Goal: Task Accomplishment & Management: Use online tool/utility

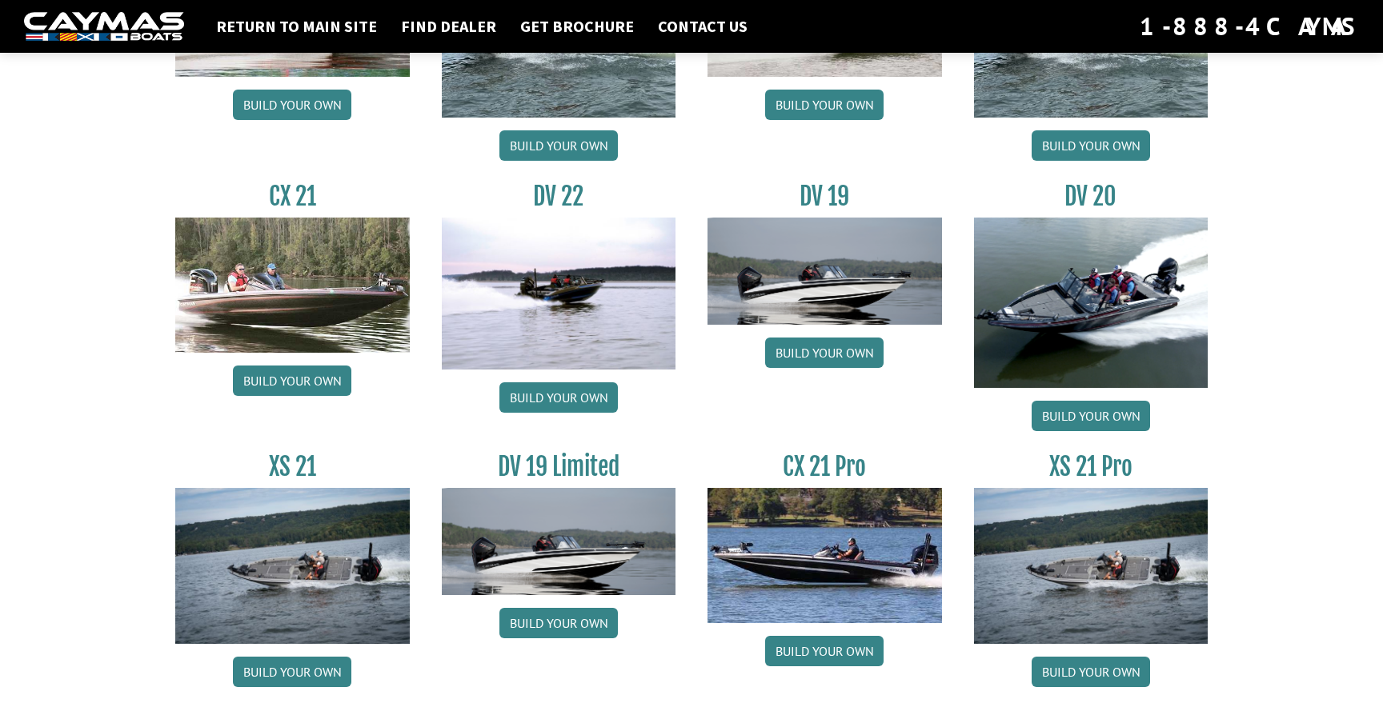
scroll to position [1835, 0]
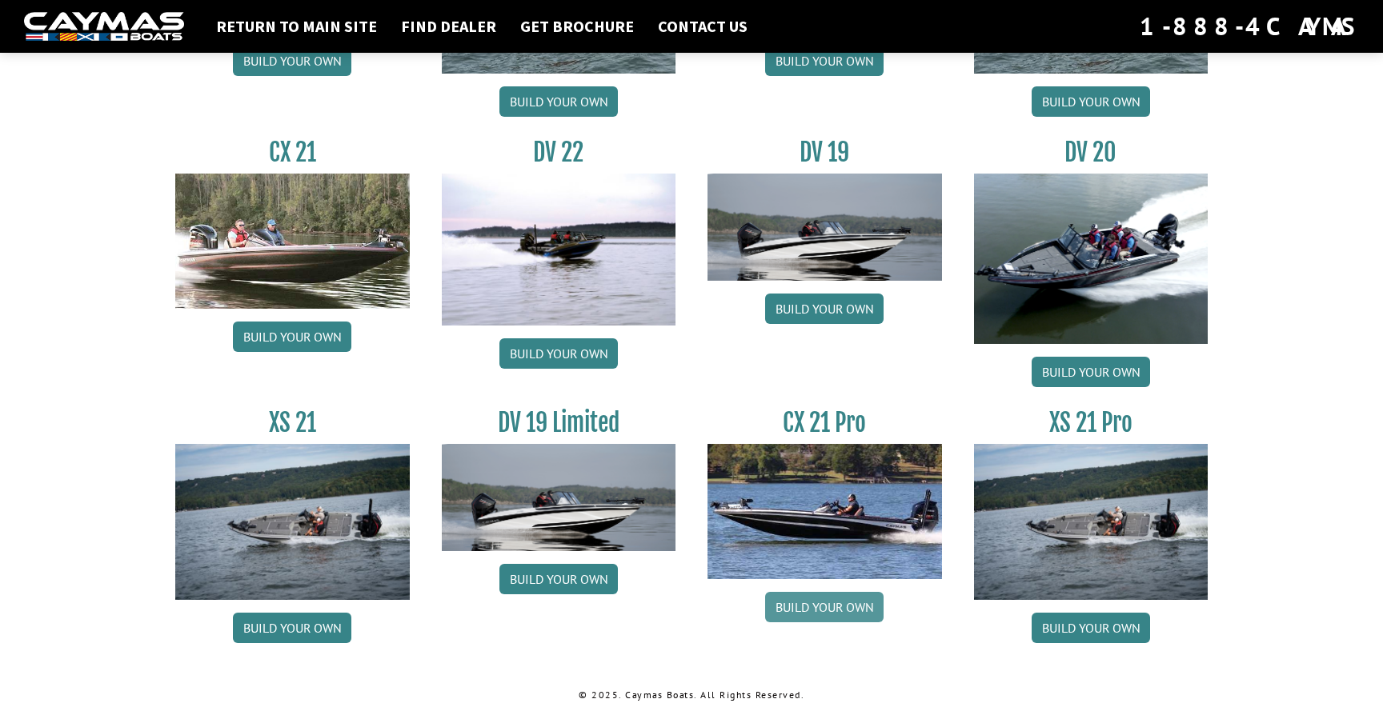
click at [838, 619] on link "Build your own" at bounding box center [824, 607] width 118 height 30
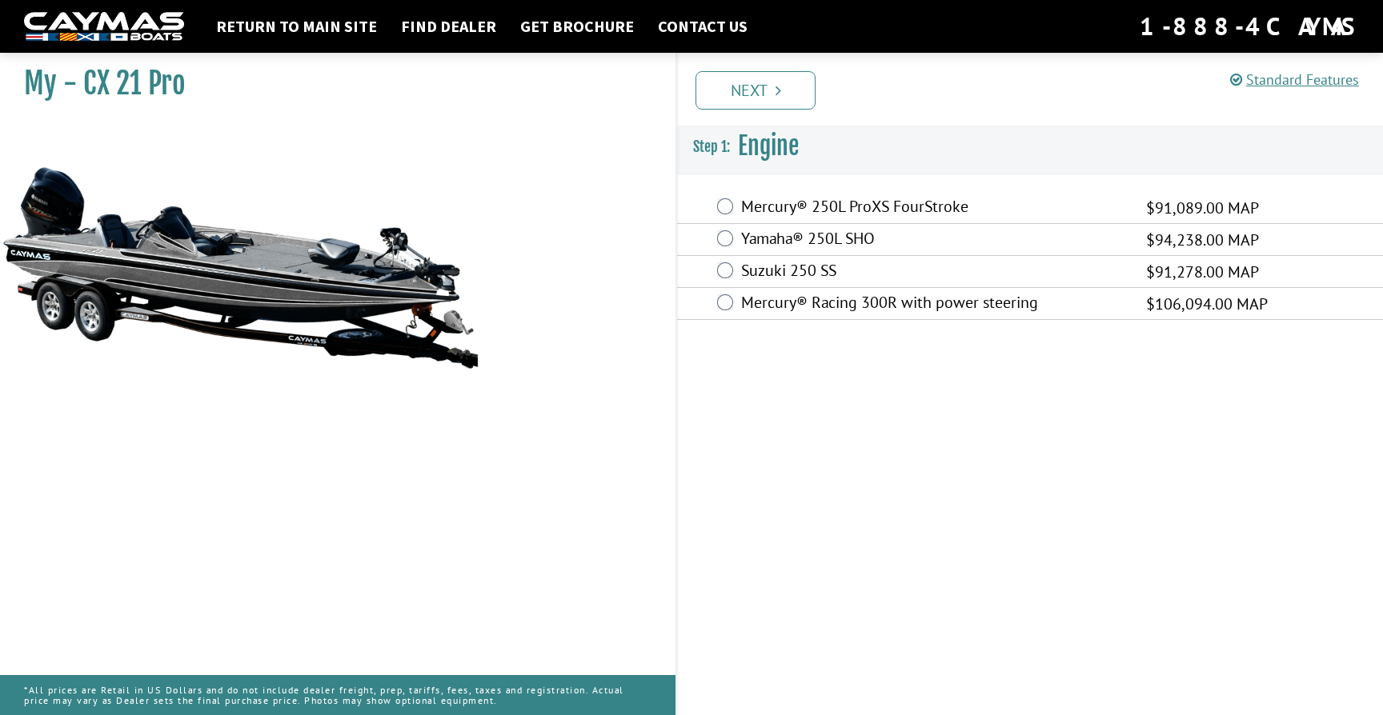
click at [759, 238] on label "Yamaha® 250L SHO" at bounding box center [933, 240] width 385 height 23
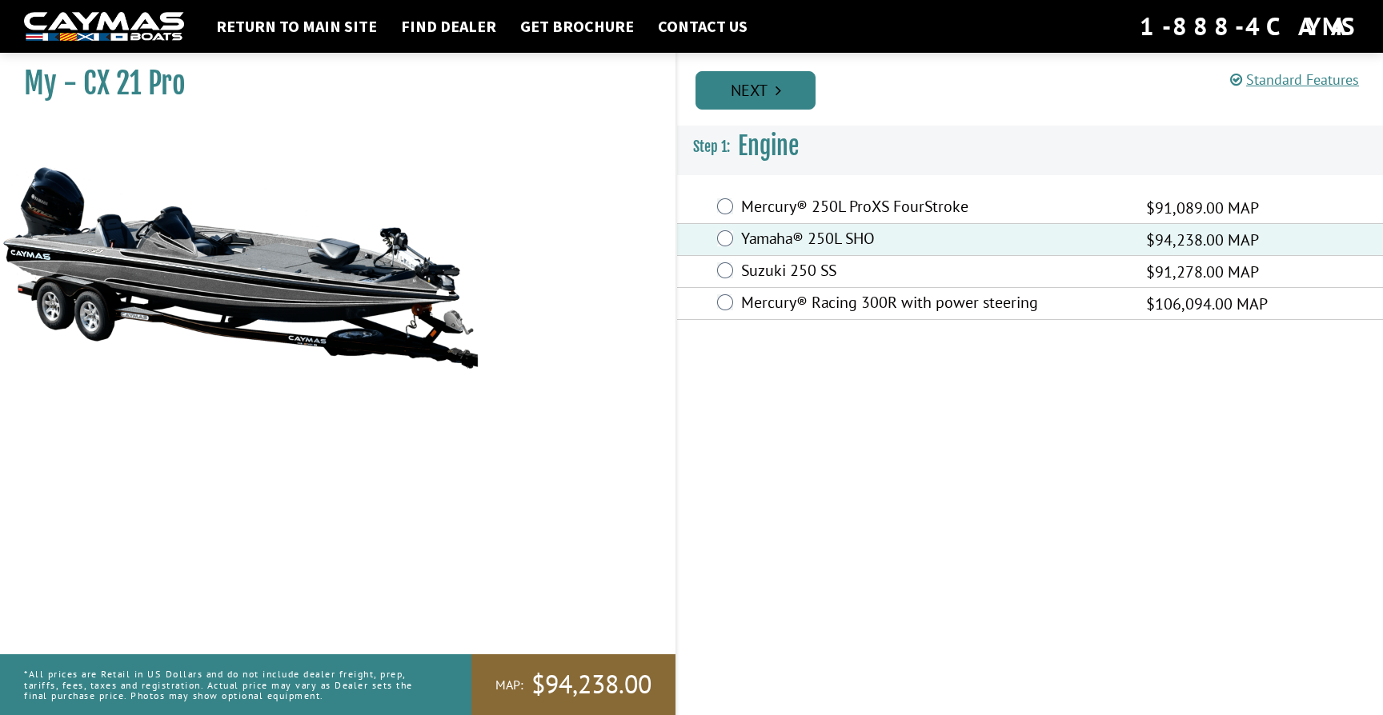
click at [771, 92] on link "Next" at bounding box center [755, 90] width 120 height 38
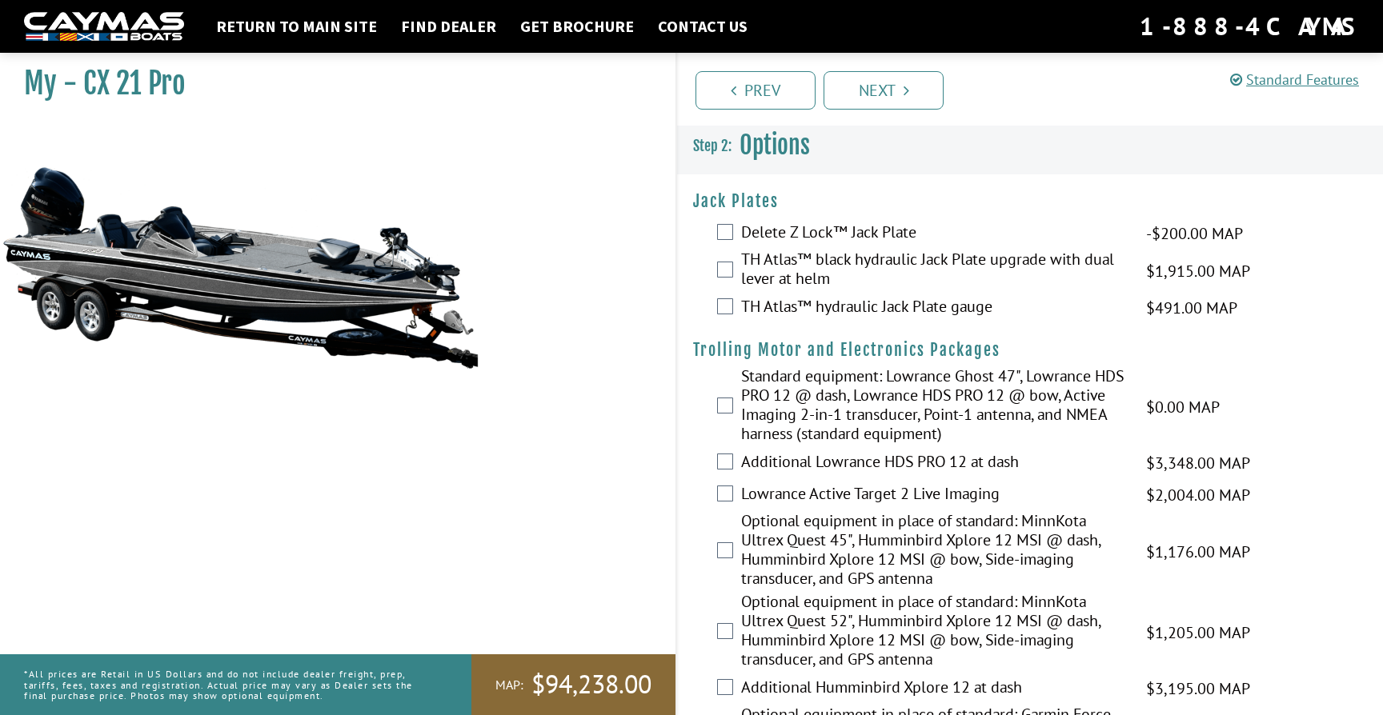
click at [898, 233] on label "Delete Z Lock™ Jack Plate" at bounding box center [933, 233] width 385 height 23
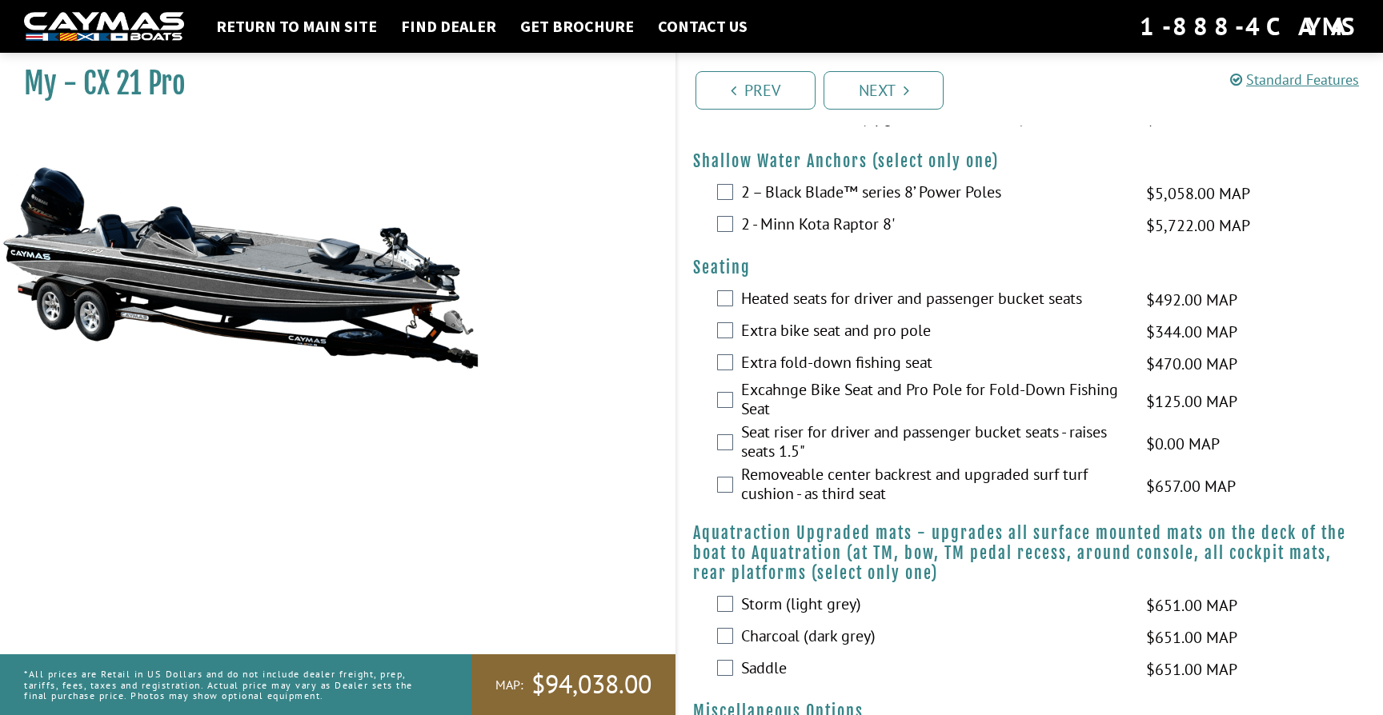
scroll to position [983, 0]
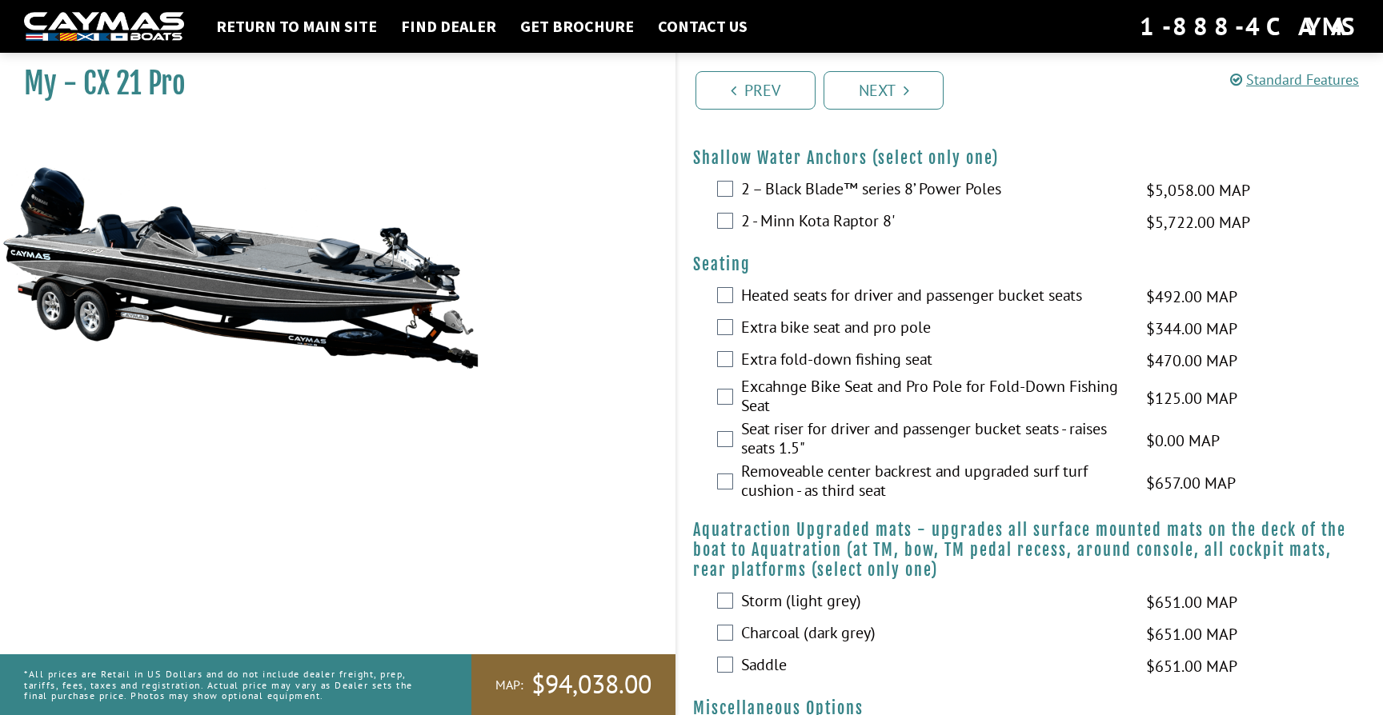
click at [896, 194] on label "2 – Black Blade™ series 8’ Power Poles" at bounding box center [933, 190] width 385 height 23
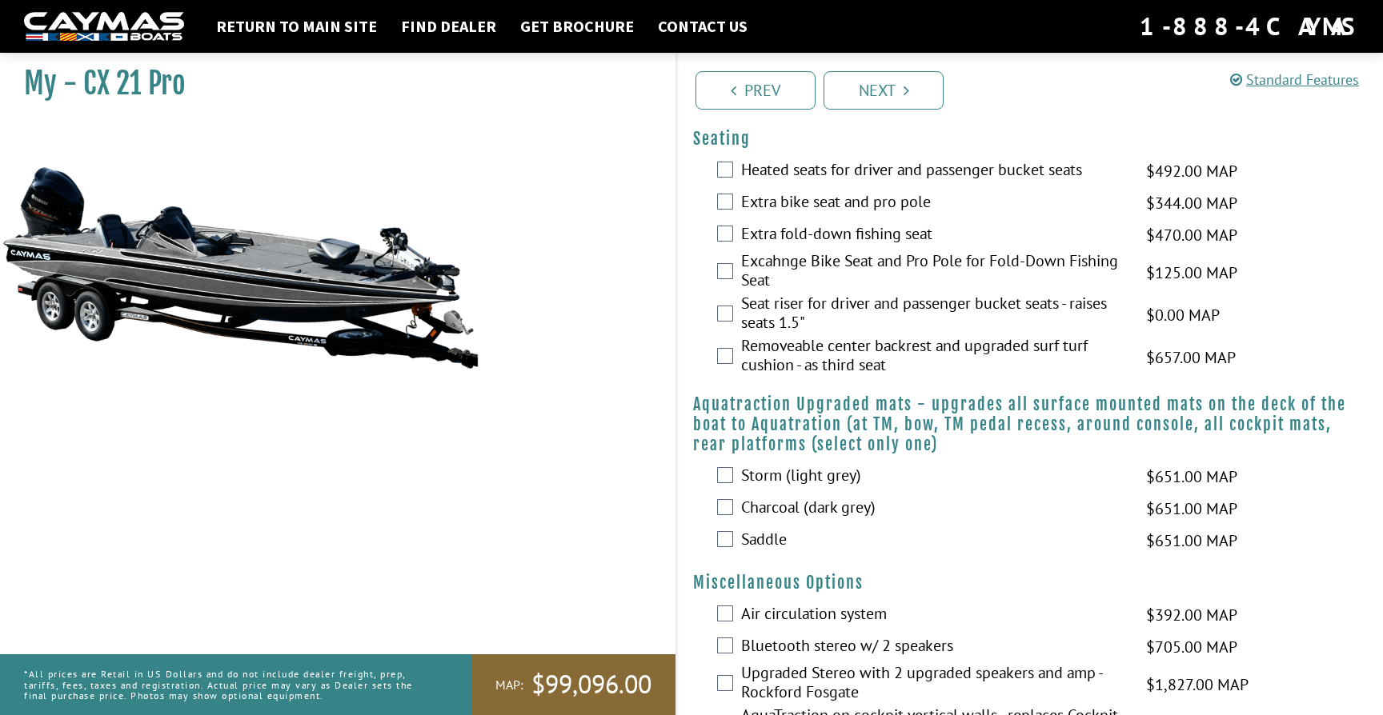
scroll to position [1111, 0]
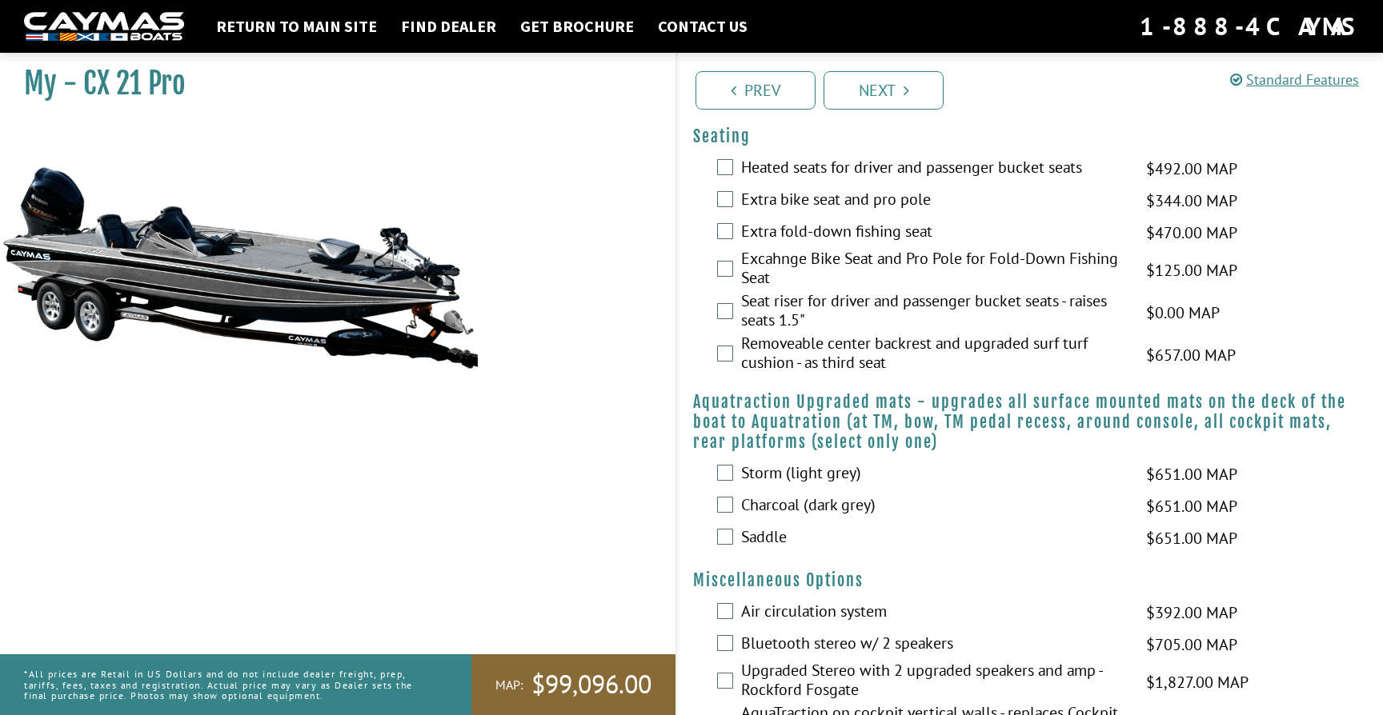
click at [981, 172] on label "Heated seats for driver and passenger bucket seats" at bounding box center [933, 169] width 385 height 23
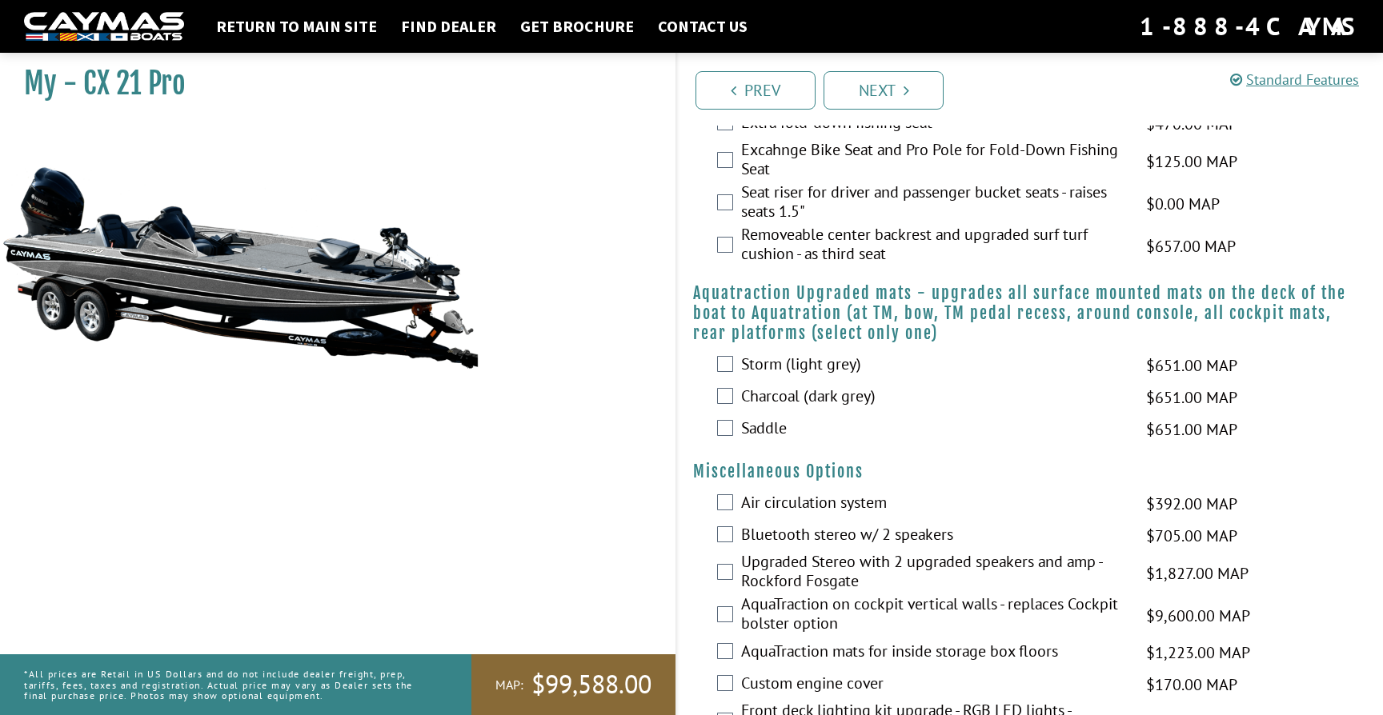
scroll to position [1240, 0]
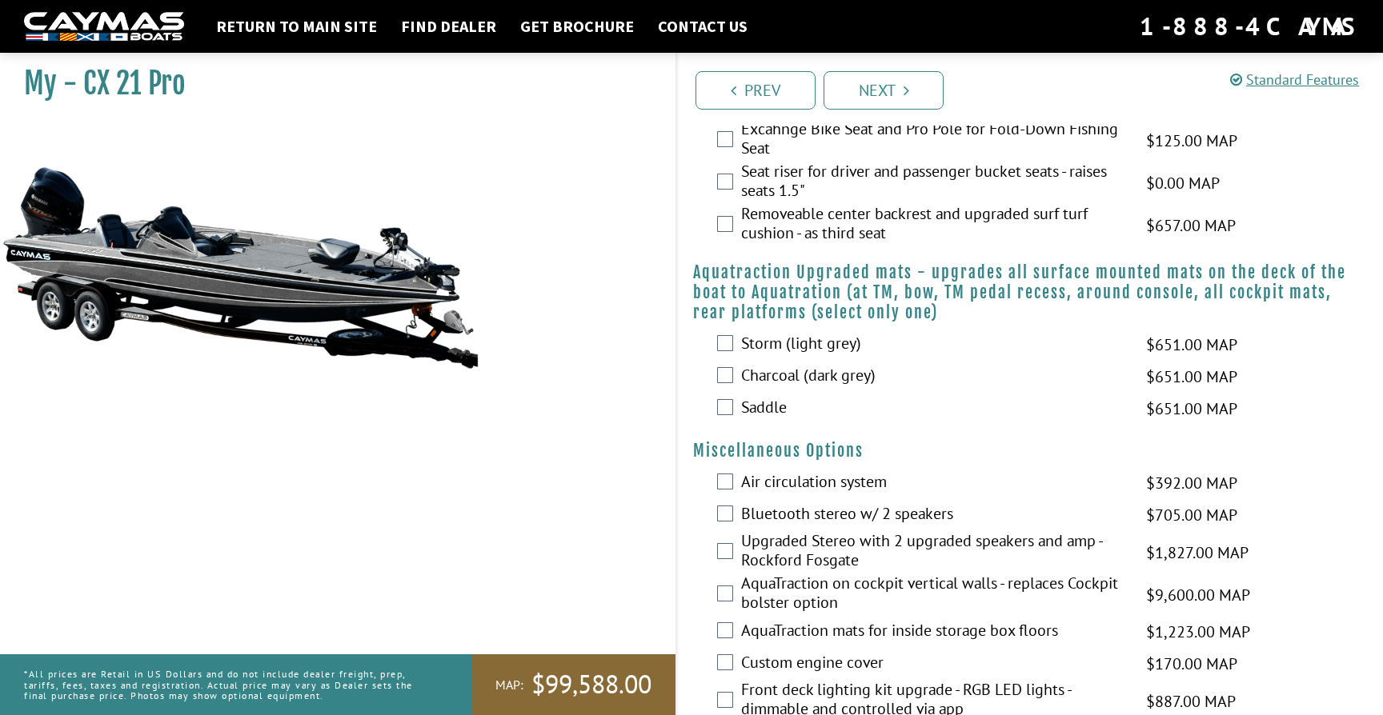
click at [920, 231] on label "Removeable center backrest and upgraded surf turf cushion - as third seat" at bounding box center [933, 225] width 385 height 42
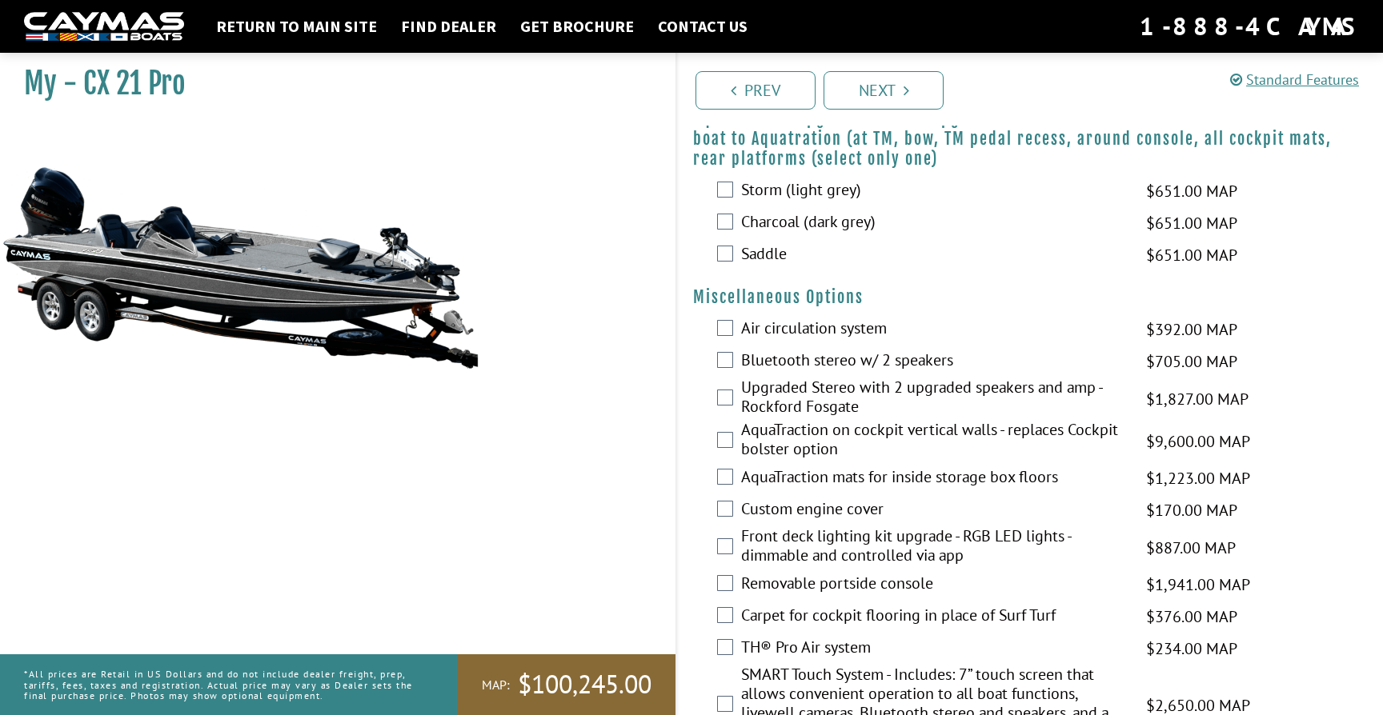
scroll to position [1372, 0]
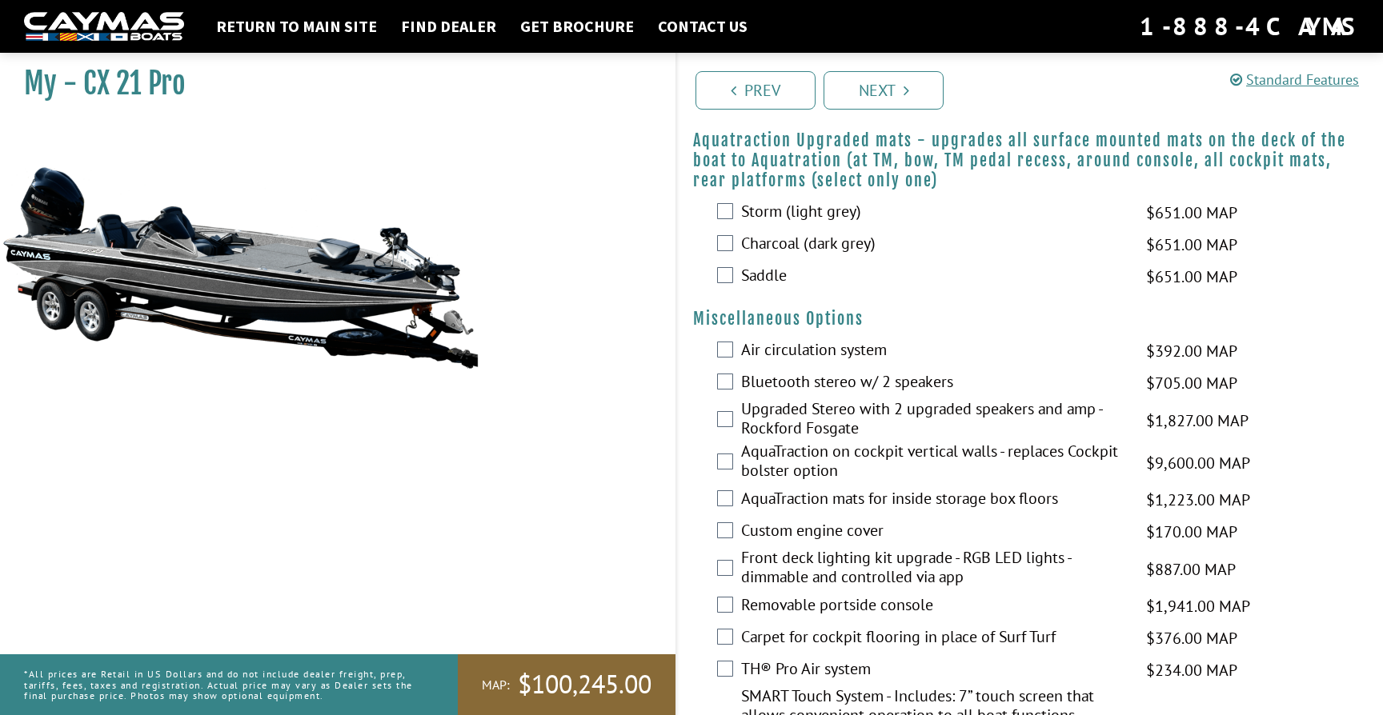
click at [944, 253] on label "Charcoal (dark grey)" at bounding box center [933, 245] width 385 height 23
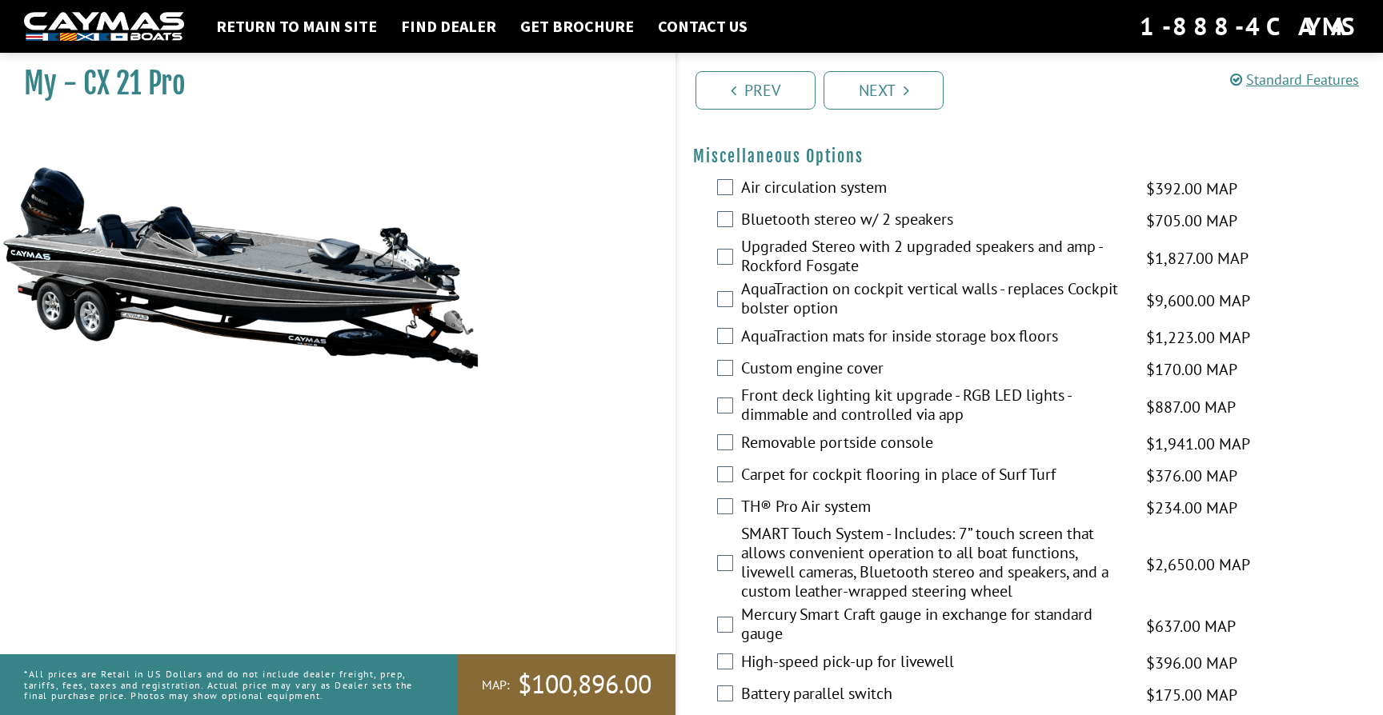
scroll to position [1537, 0]
click at [890, 191] on label "Air circulation system" at bounding box center [933, 186] width 385 height 23
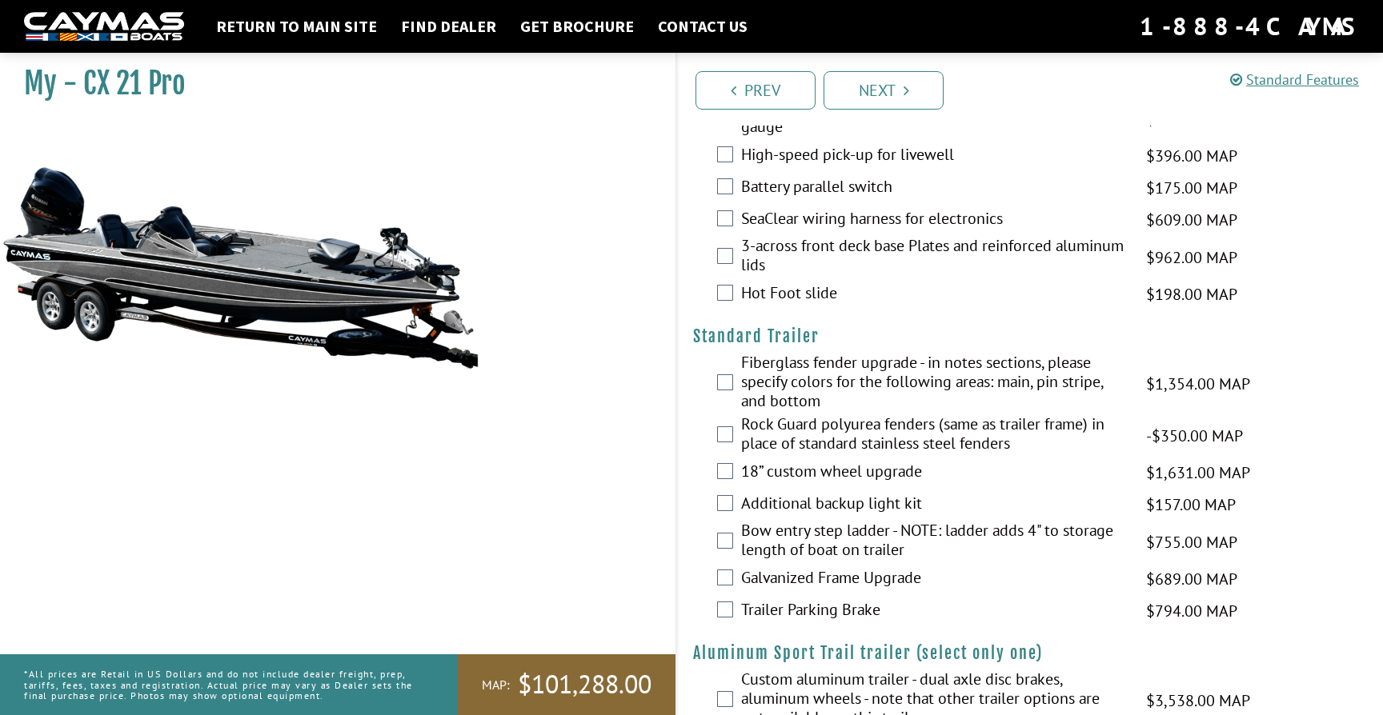
scroll to position [2089, 0]
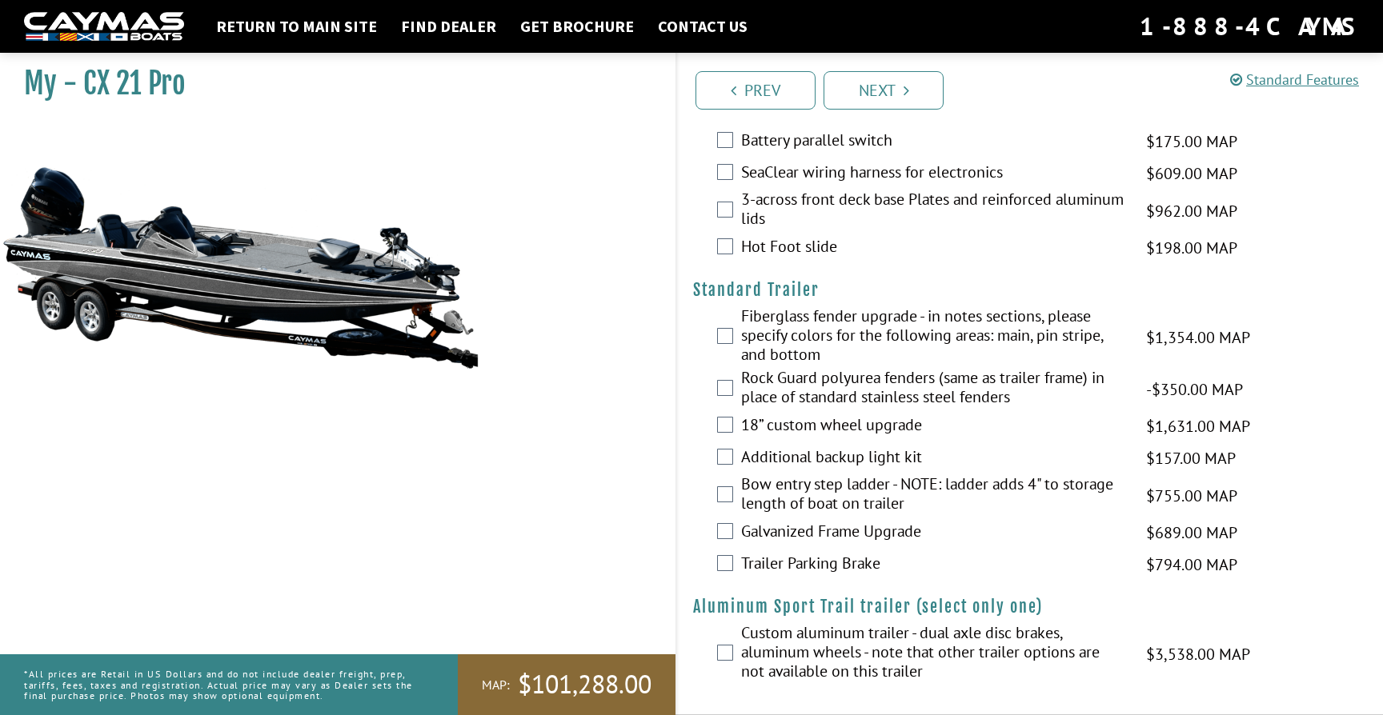
click at [877, 450] on label "Additional backup light kit" at bounding box center [933, 458] width 385 height 23
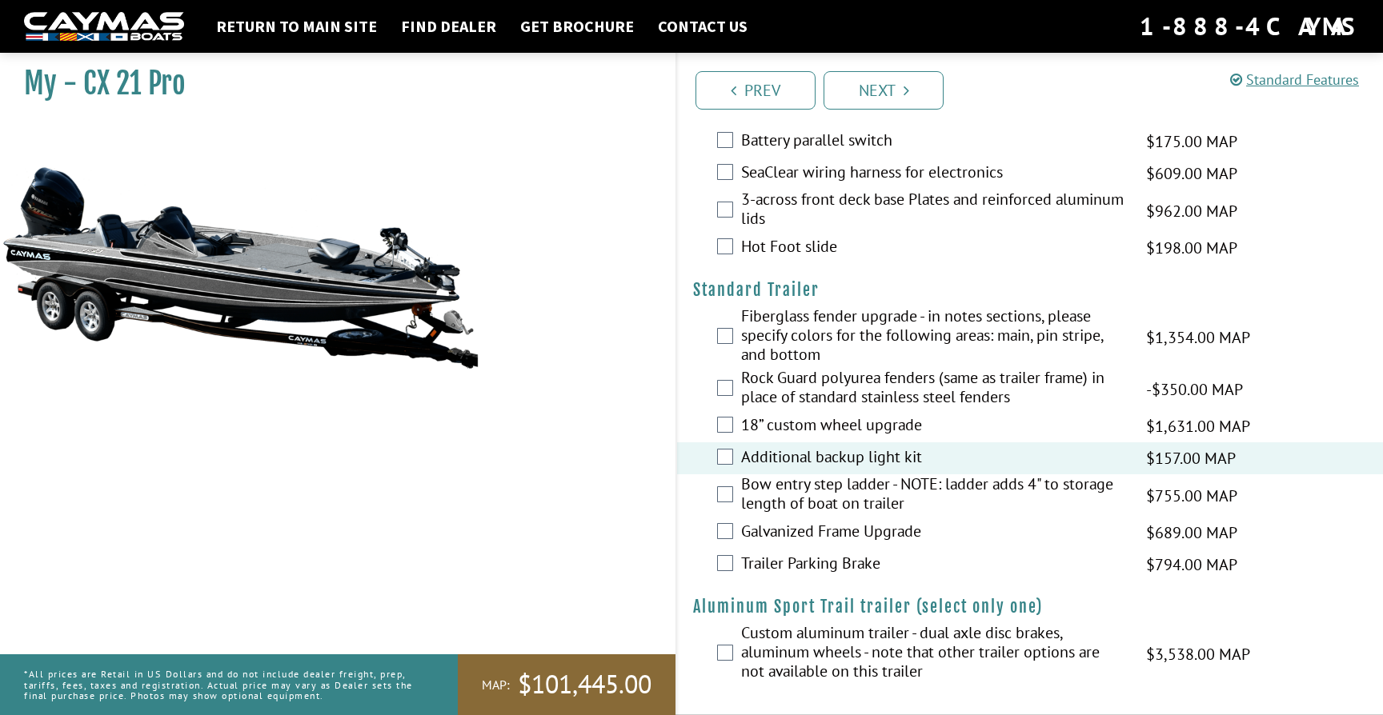
click at [823, 324] on label "Fiberglass fender upgrade - in notes sections, please specify colors for the fo…" at bounding box center [933, 337] width 385 height 62
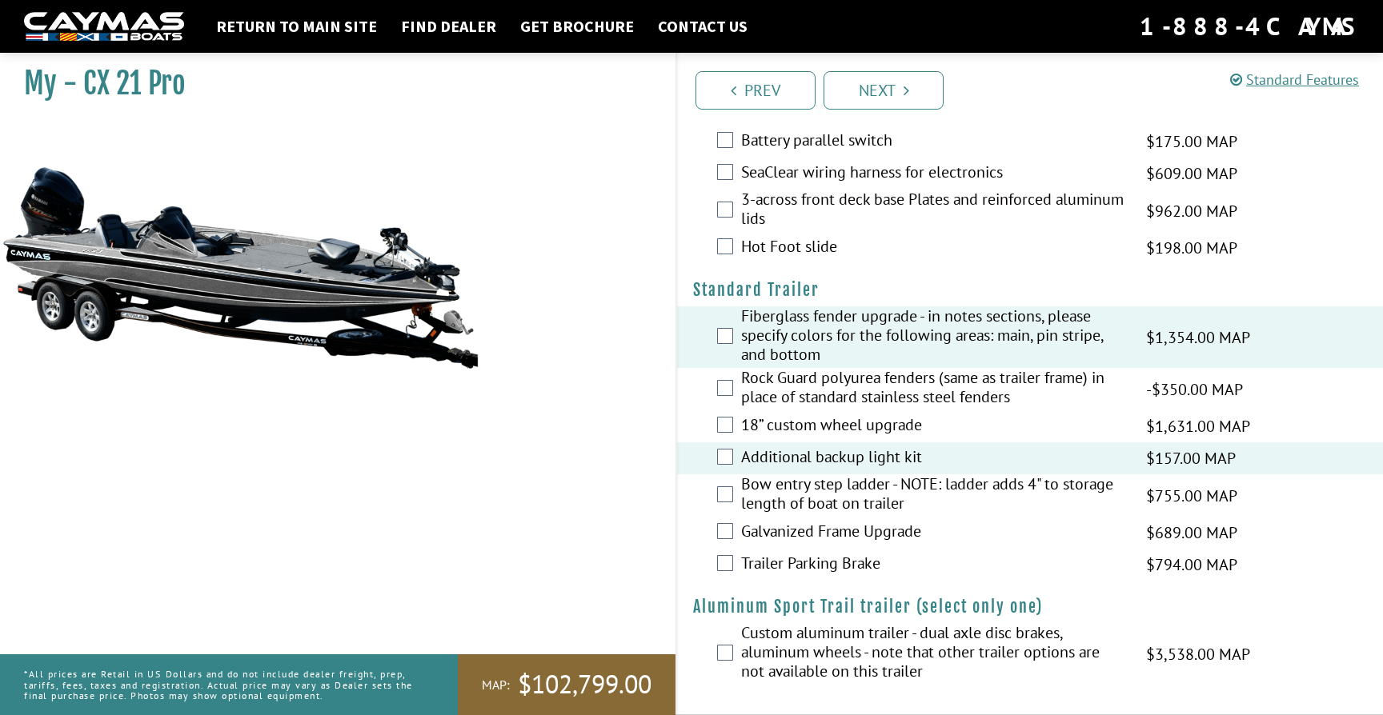
click at [853, 498] on label "Bow entry step ladder - NOTE: ladder adds 4" to storage length of boat on trail…" at bounding box center [933, 495] width 385 height 42
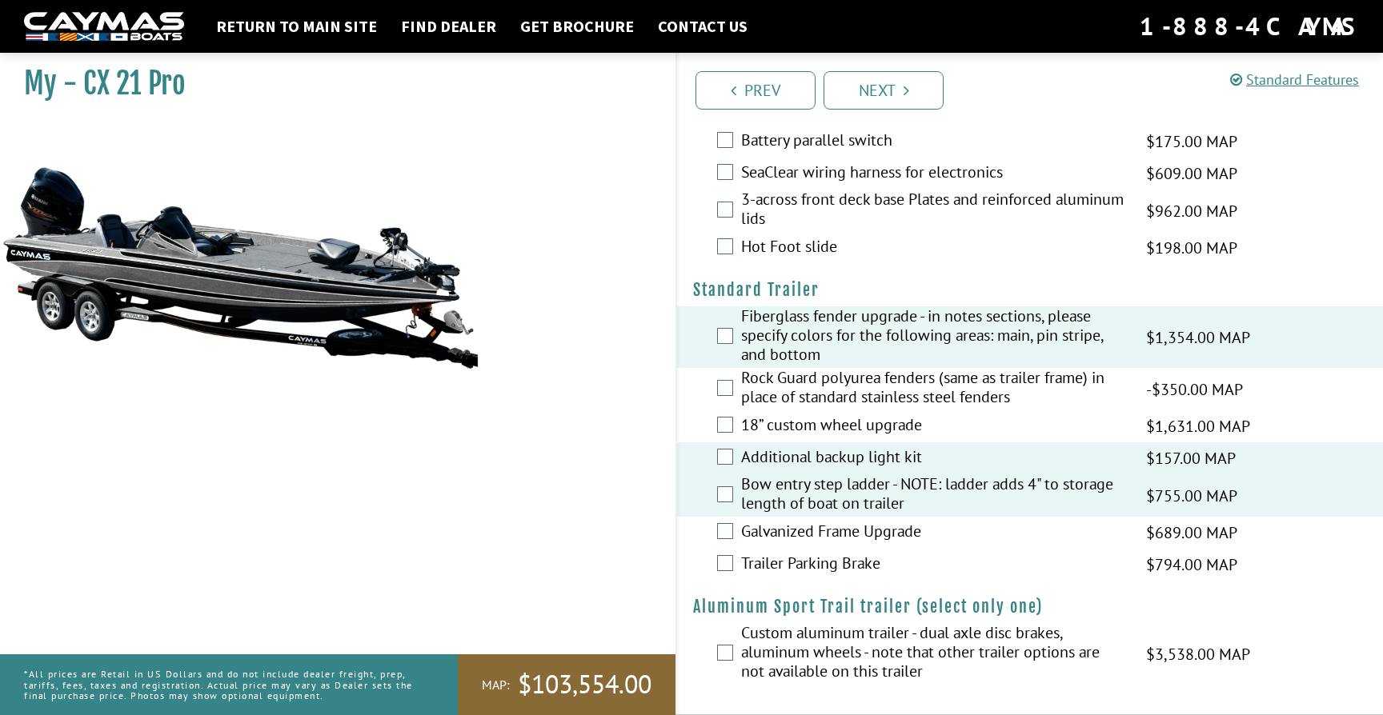
click at [925, 534] on label "Galvanized Frame Upgrade" at bounding box center [933, 533] width 385 height 23
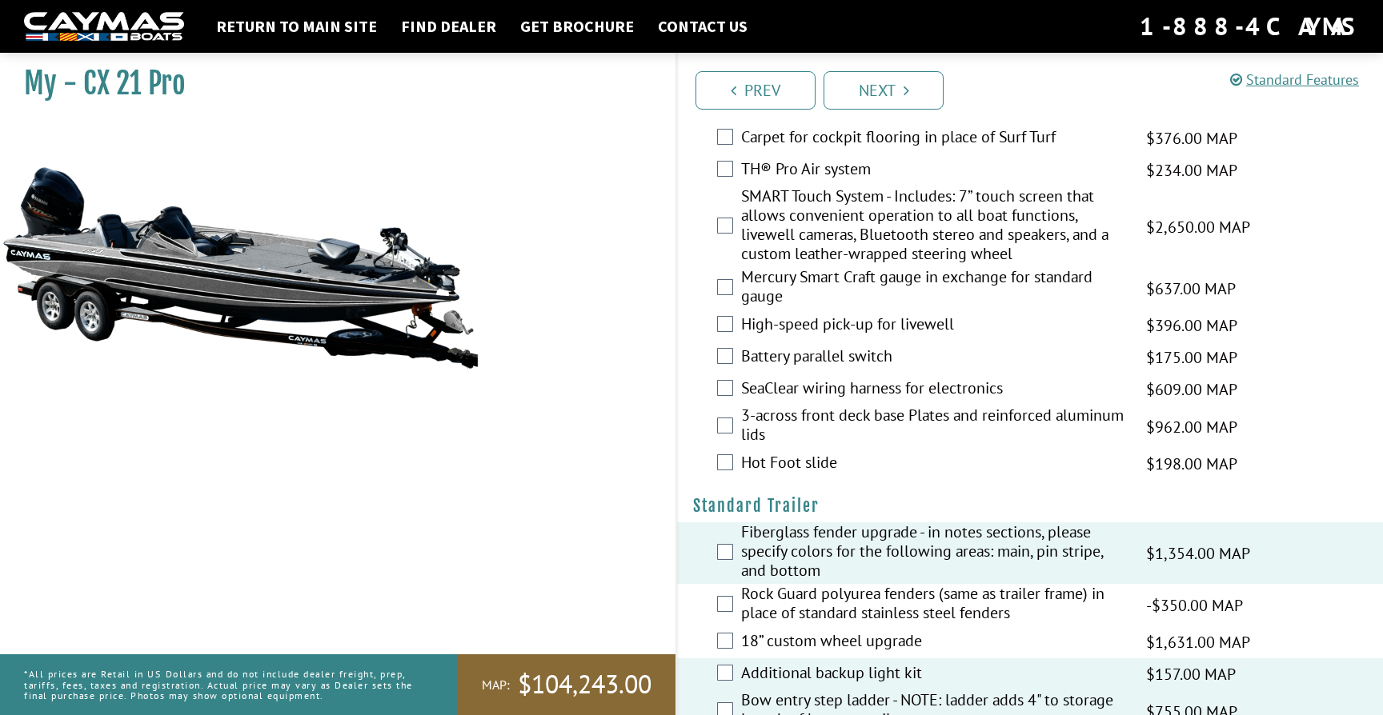
scroll to position [1870, 0]
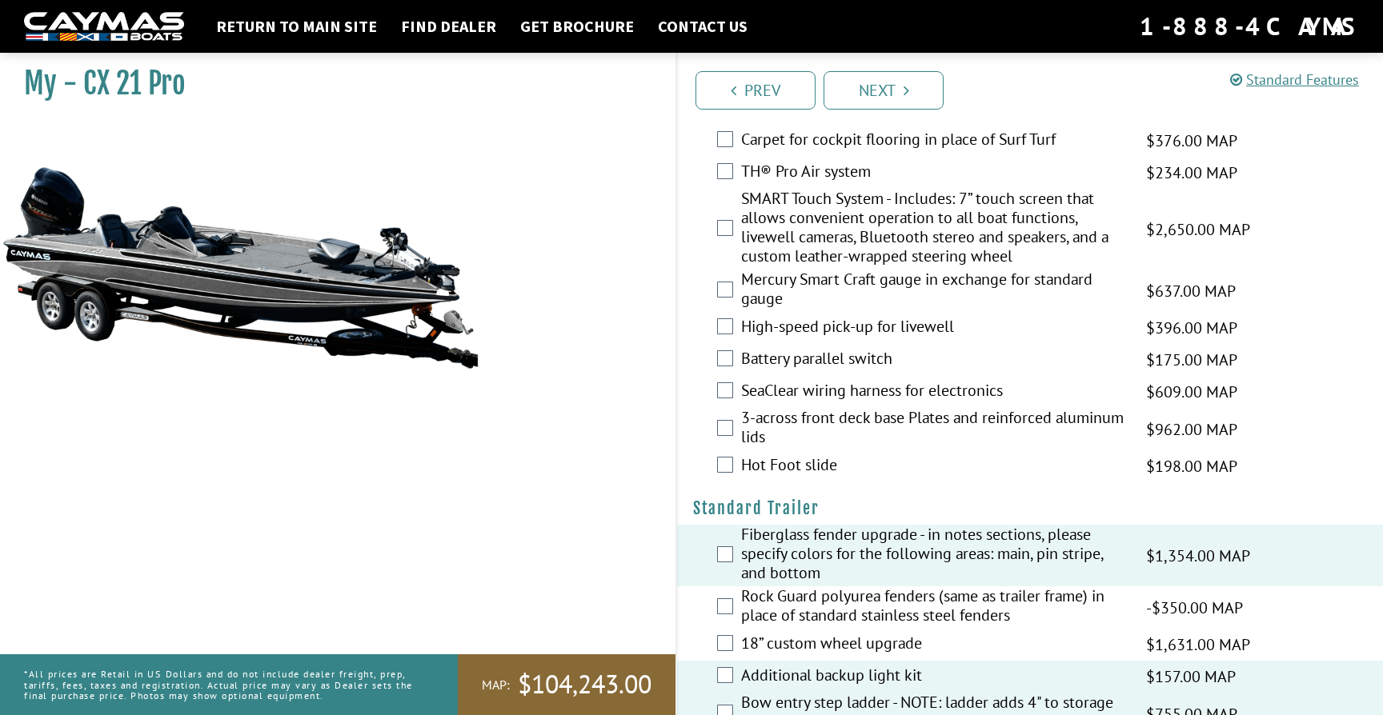
click at [979, 396] on label "SeaClear wiring harness for electronics" at bounding box center [933, 392] width 385 height 23
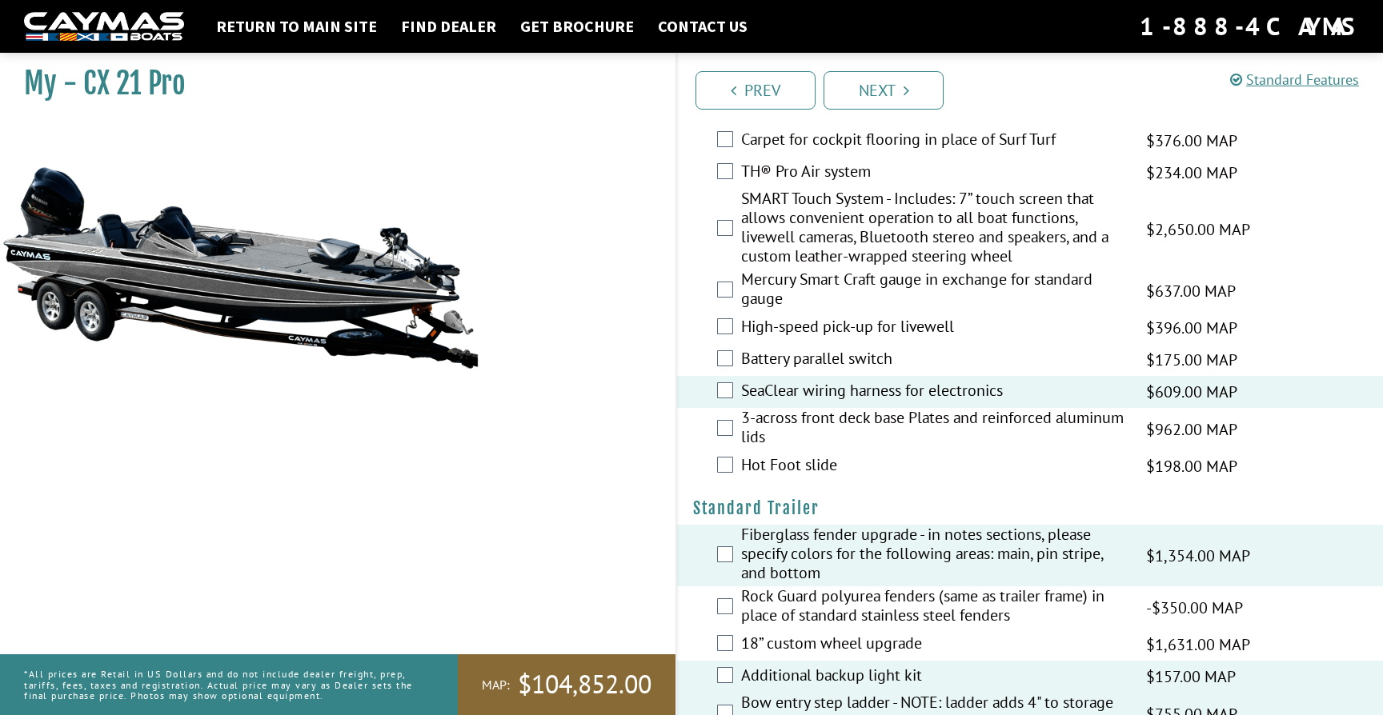
click at [974, 326] on label "High-speed pick-up for livewell" at bounding box center [933, 328] width 385 height 23
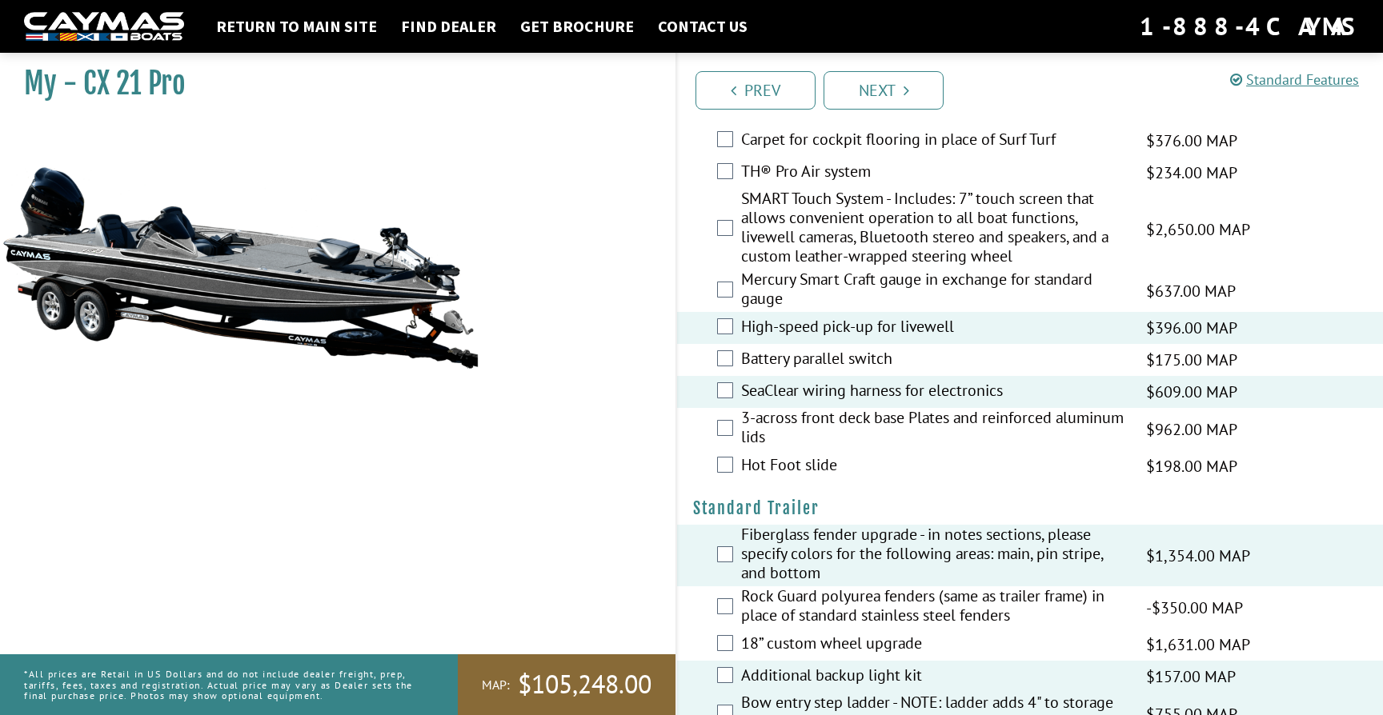
click at [964, 289] on label "Mercury Smart Craft gauge in exchange for standard gauge" at bounding box center [933, 291] width 385 height 42
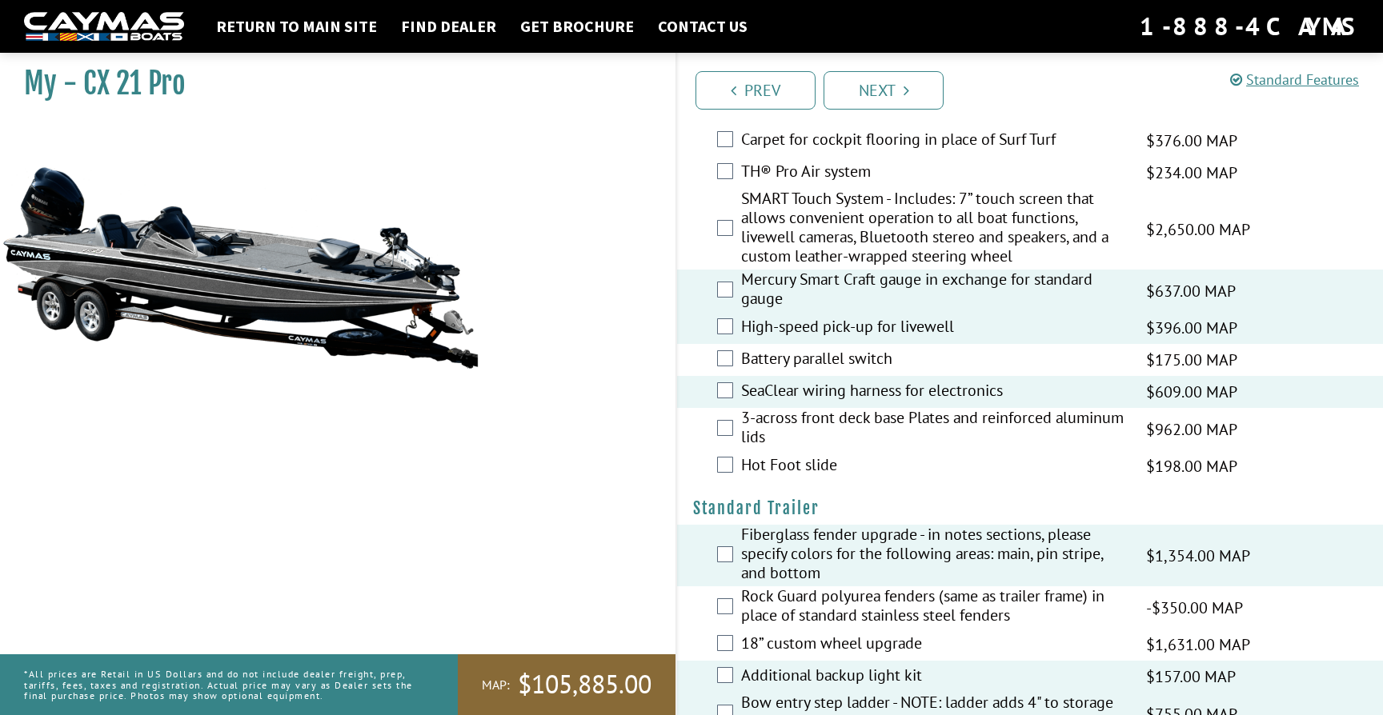
click at [853, 174] on label "TH® Pro Air system" at bounding box center [933, 173] width 385 height 23
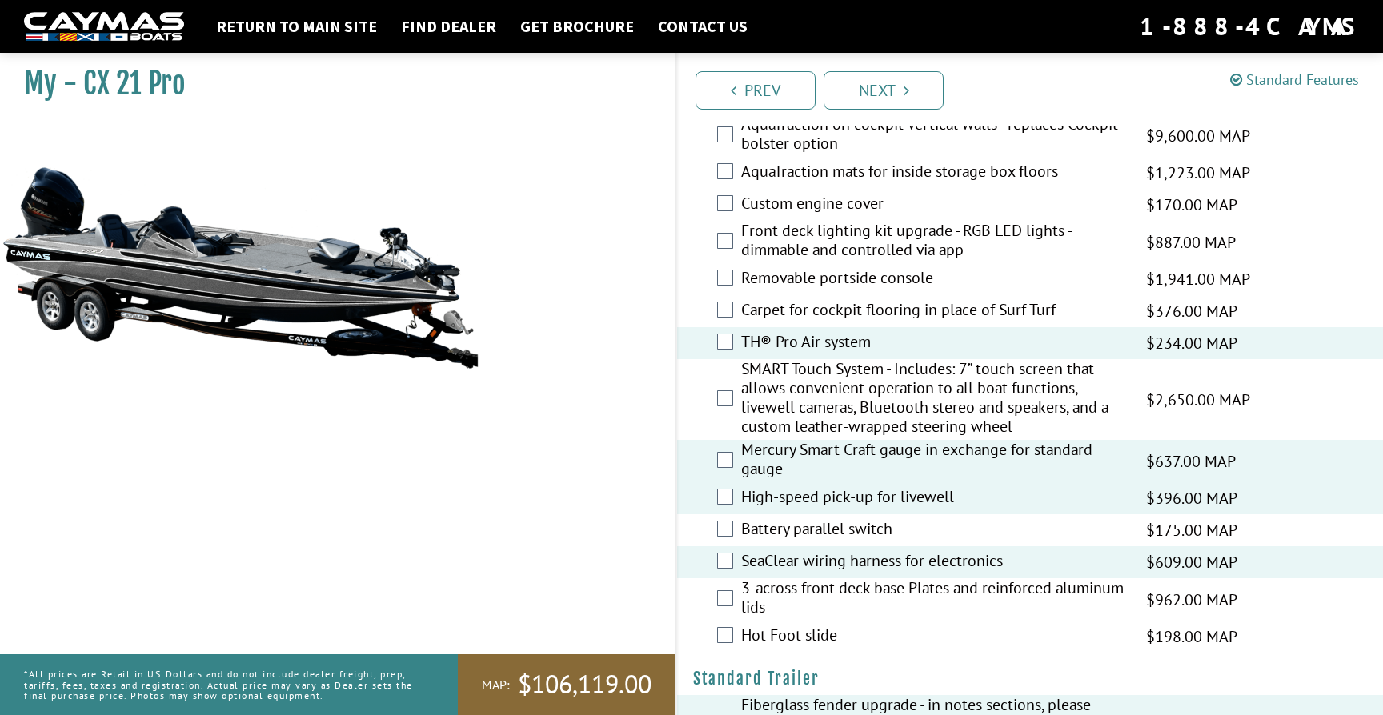
scroll to position [1694, 0]
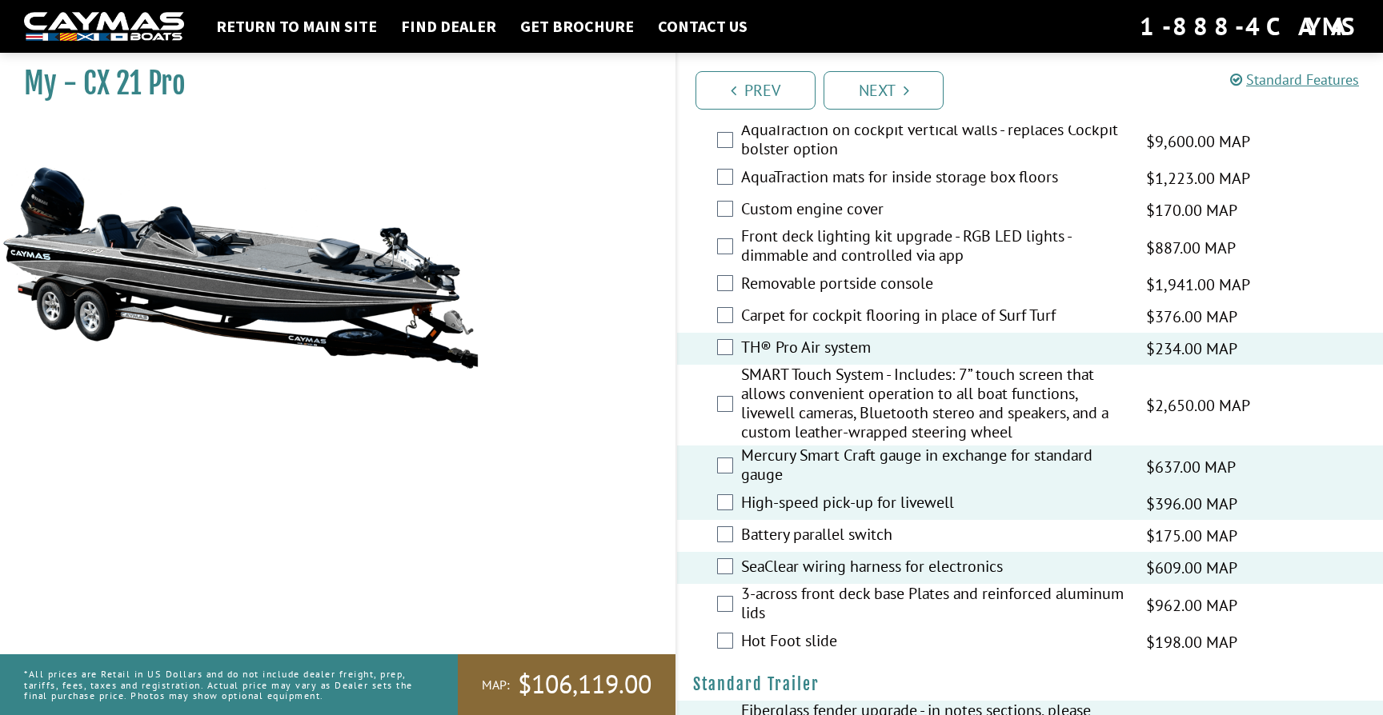
click at [923, 250] on label "Front deck lighting kit upgrade - RGB LED lights - dimmable and controlled via …" at bounding box center [933, 247] width 385 height 42
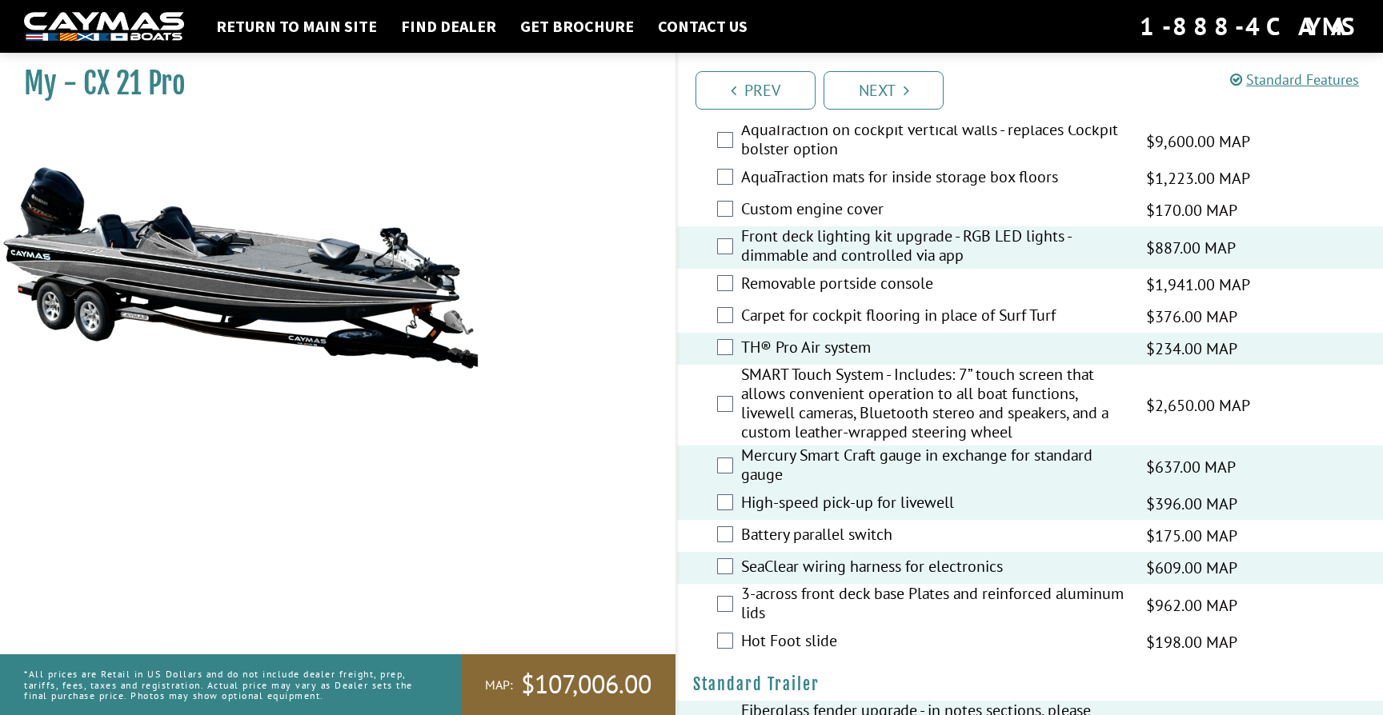
click at [923, 206] on label "Custom engine cover" at bounding box center [933, 210] width 385 height 23
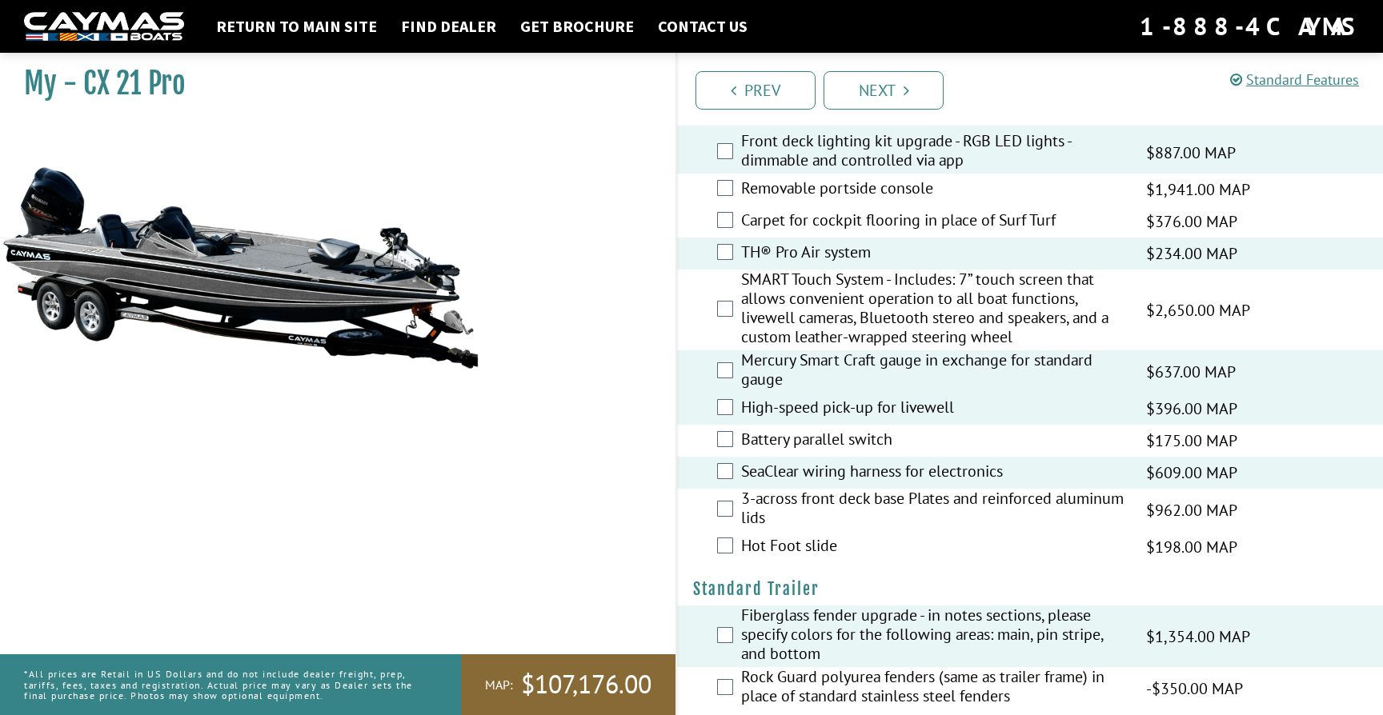
scroll to position [2089, 0]
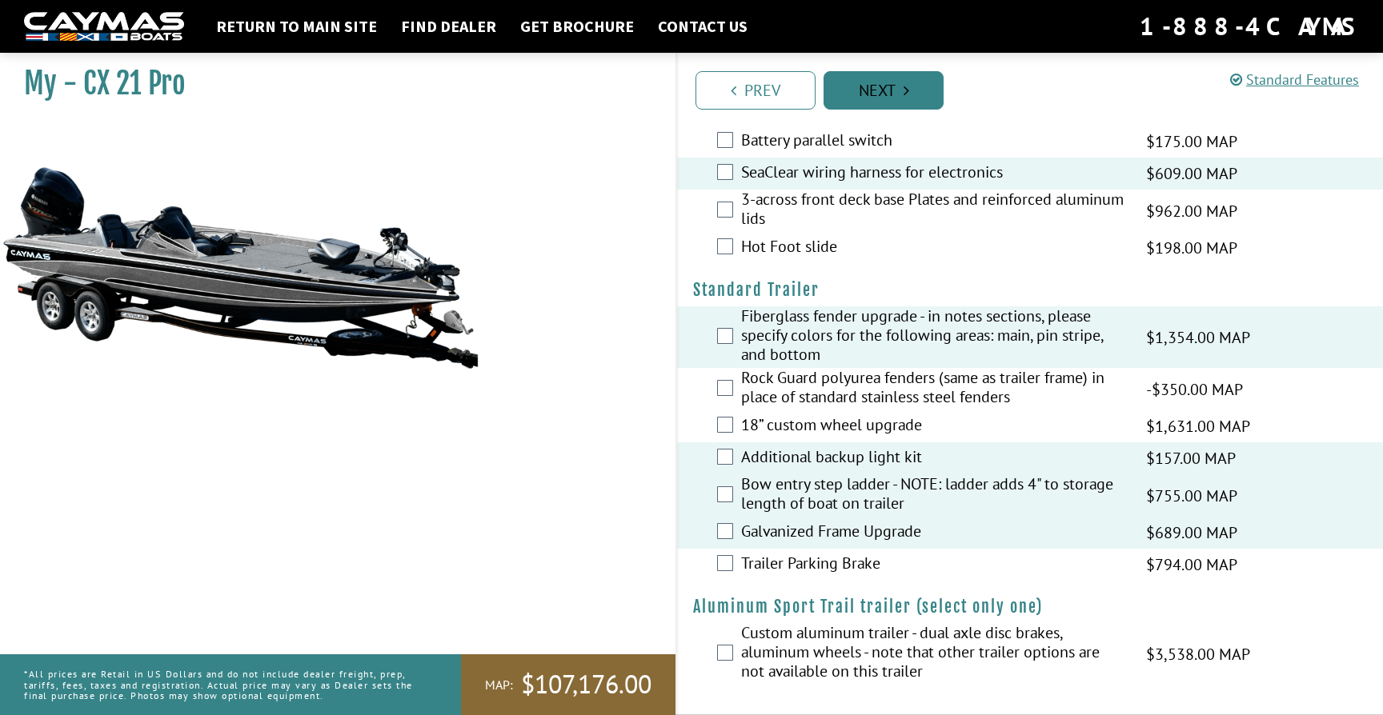
click at [901, 86] on link "Next" at bounding box center [883, 90] width 120 height 38
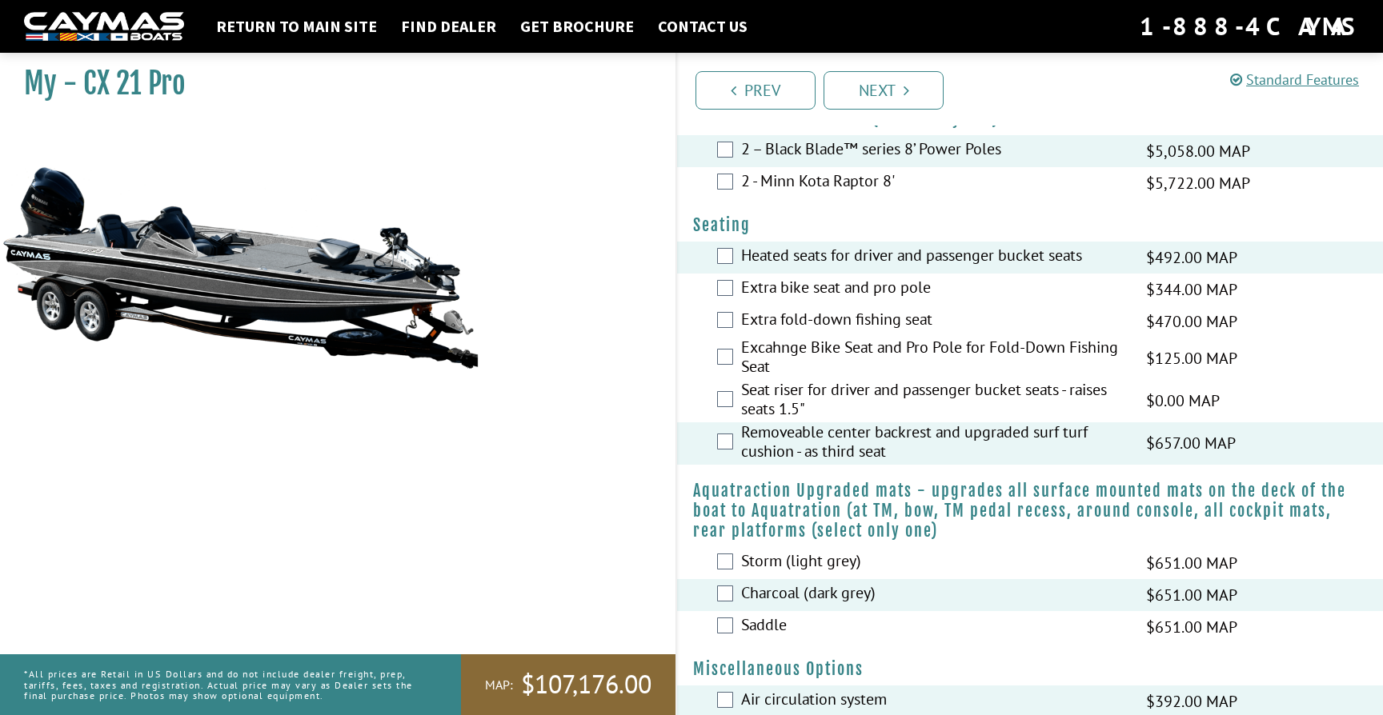
scroll to position [891, 0]
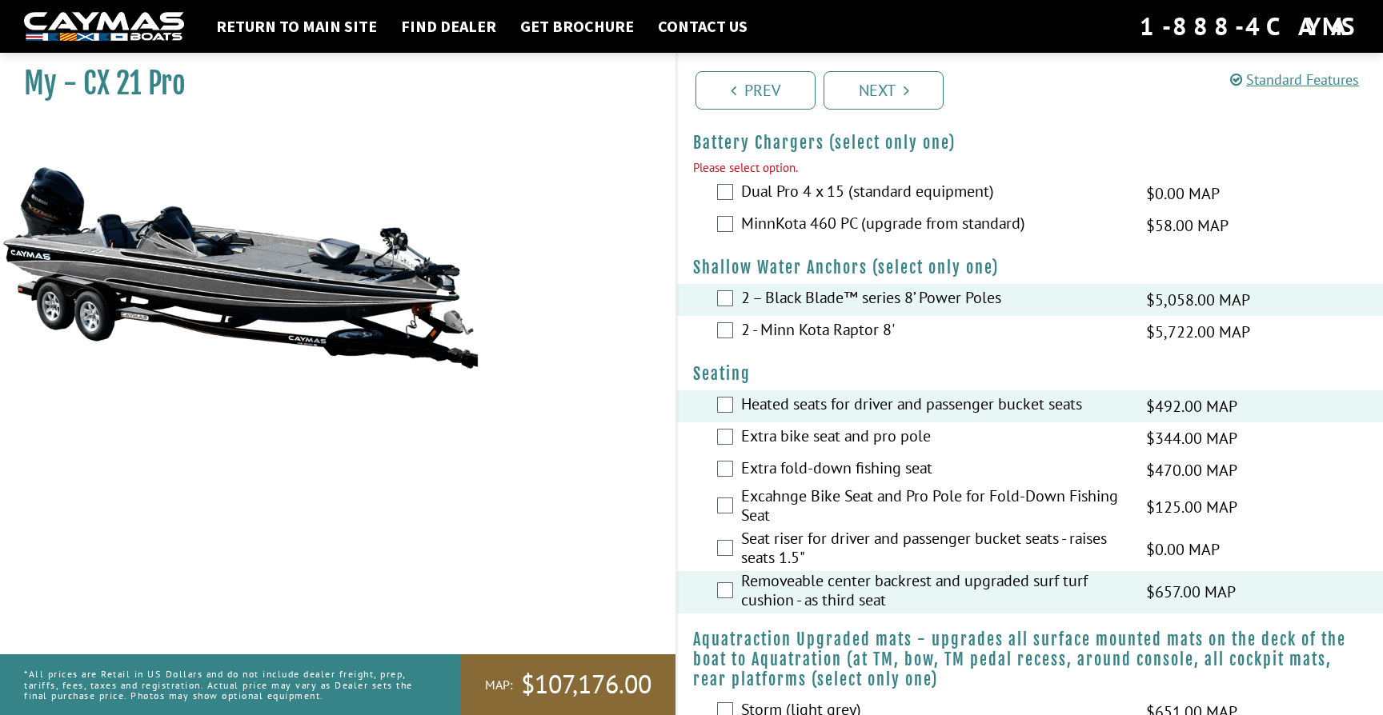
click at [965, 223] on label "MinnKota 460 PC (upgrade from standard)" at bounding box center [933, 225] width 385 height 23
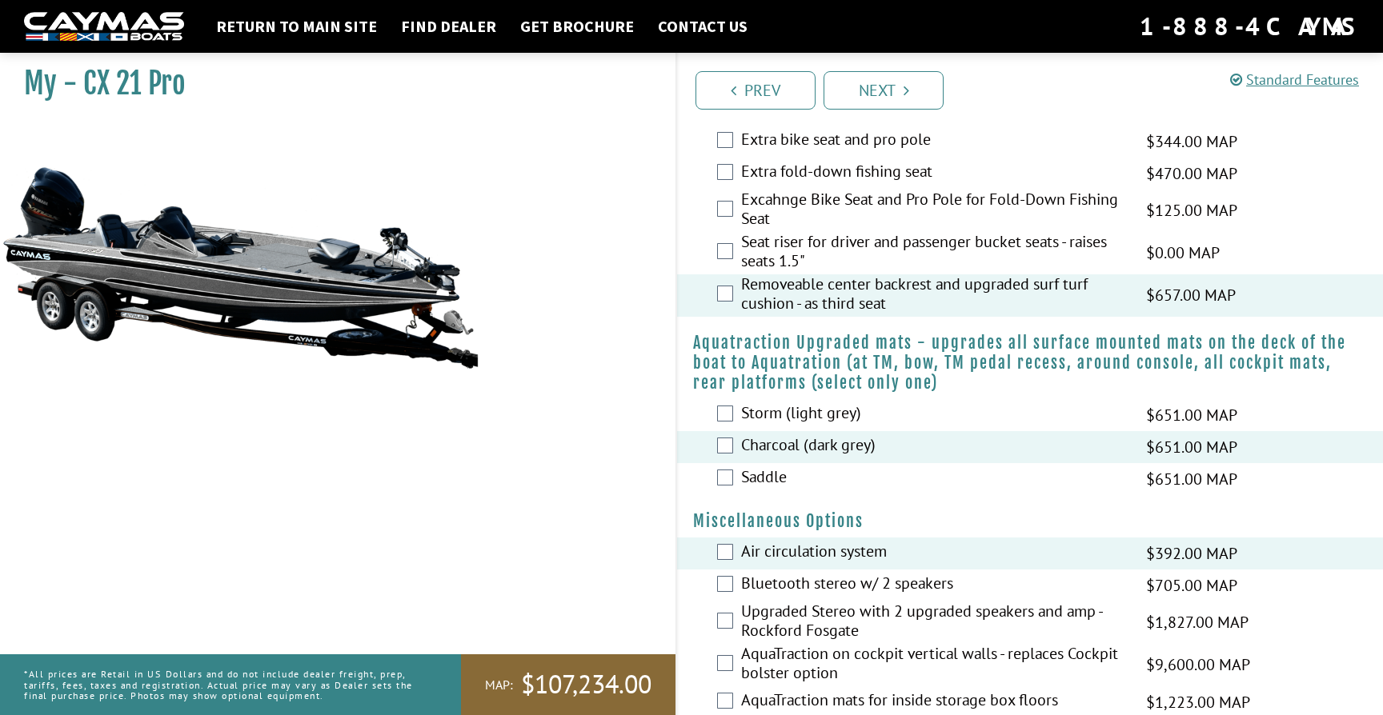
scroll to position [1216, 0]
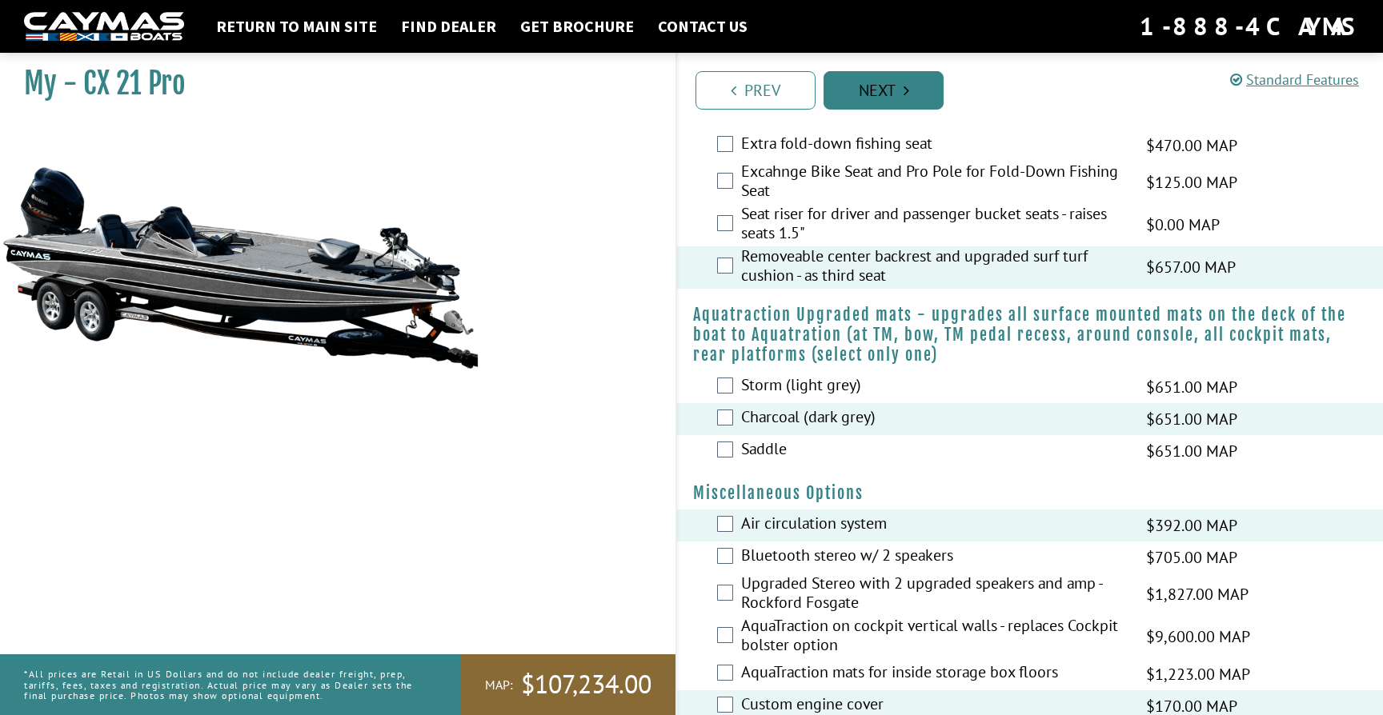
click at [879, 90] on link "Next" at bounding box center [883, 90] width 120 height 38
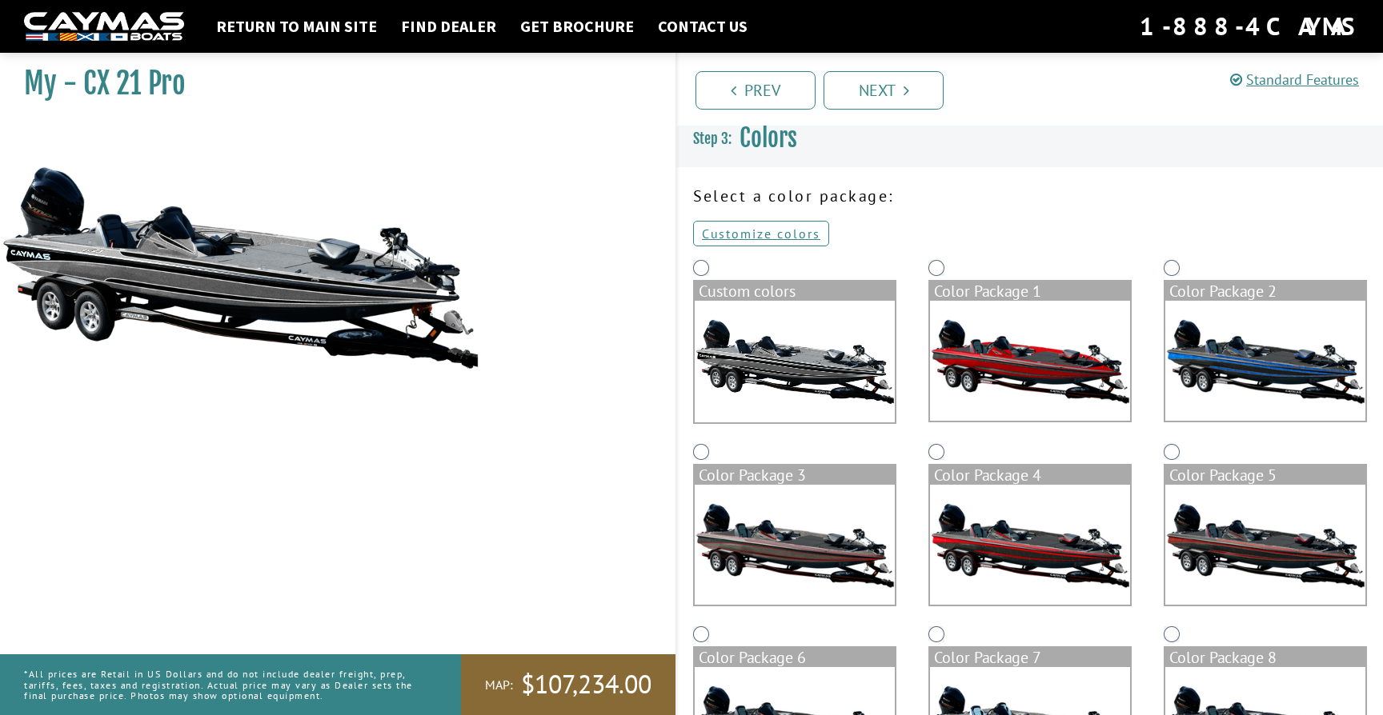
scroll to position [0, 0]
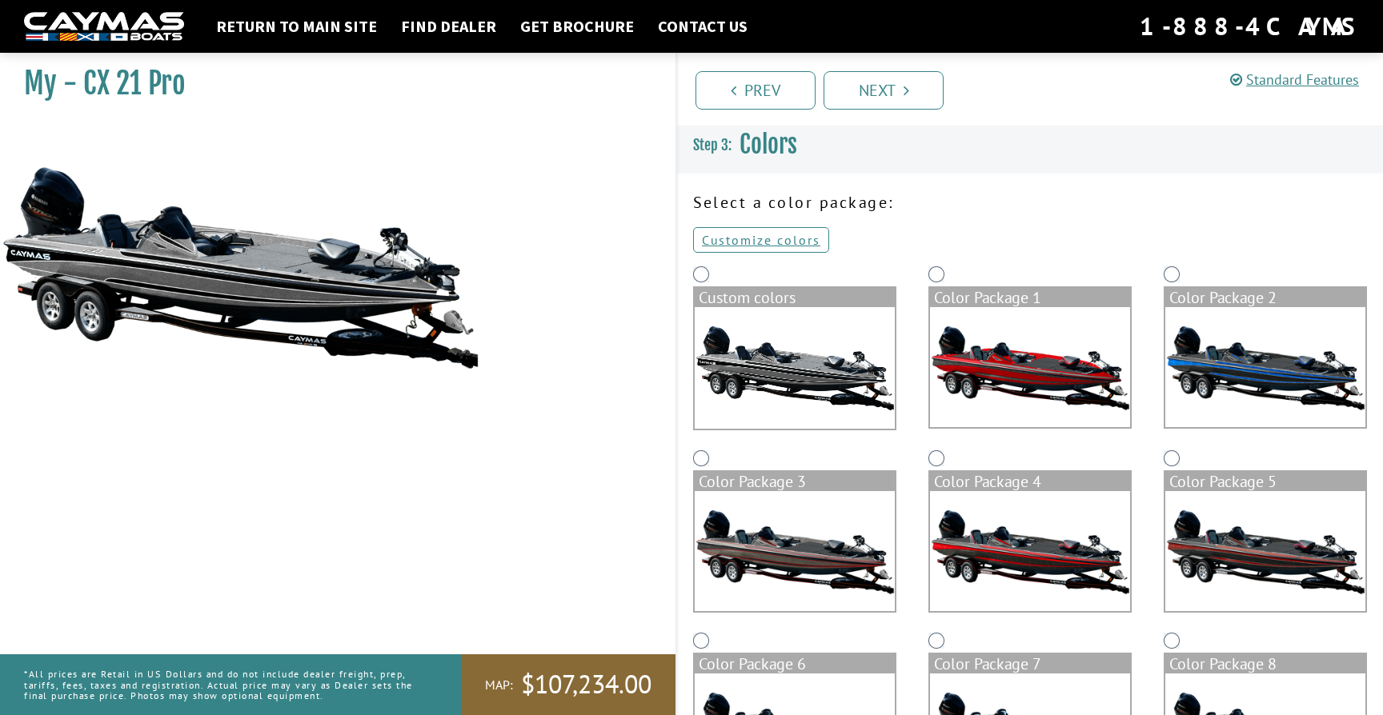
click at [1252, 358] on img at bounding box center [1265, 367] width 200 height 120
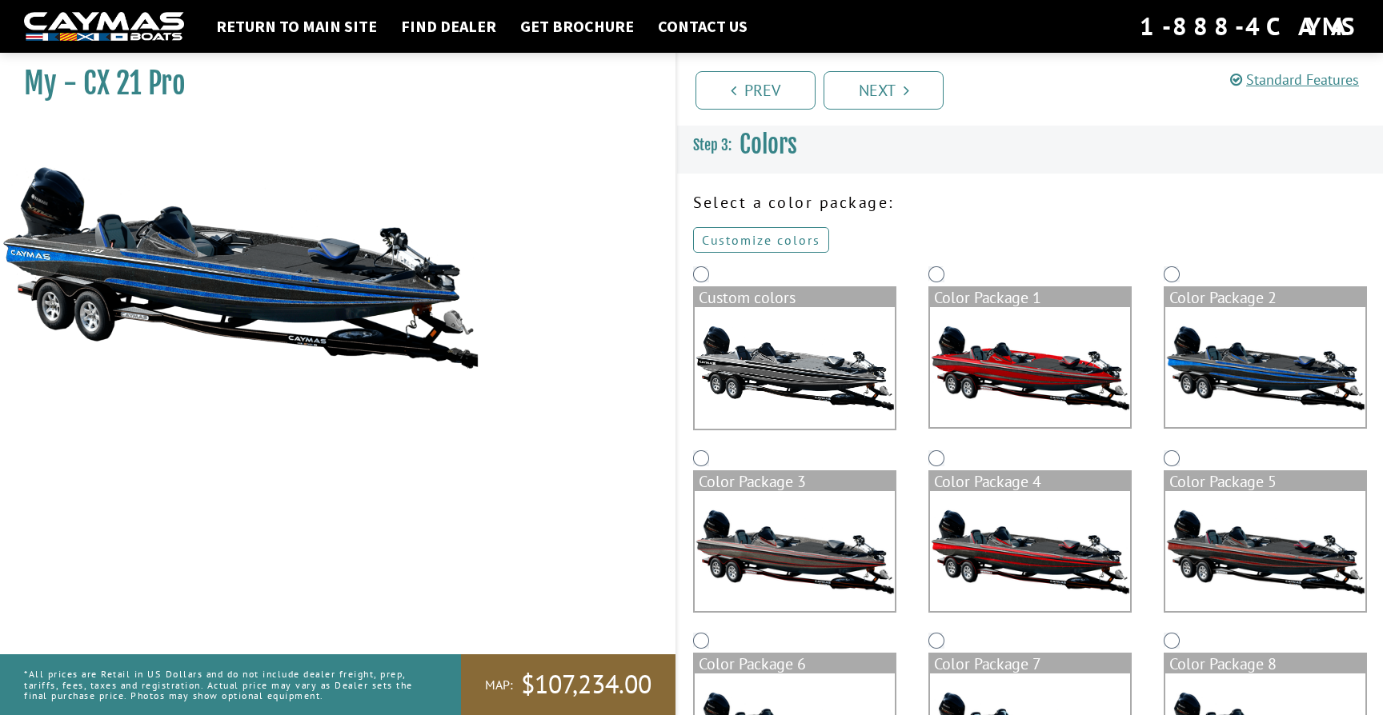
click at [772, 242] on link "Customize colors" at bounding box center [761, 240] width 136 height 26
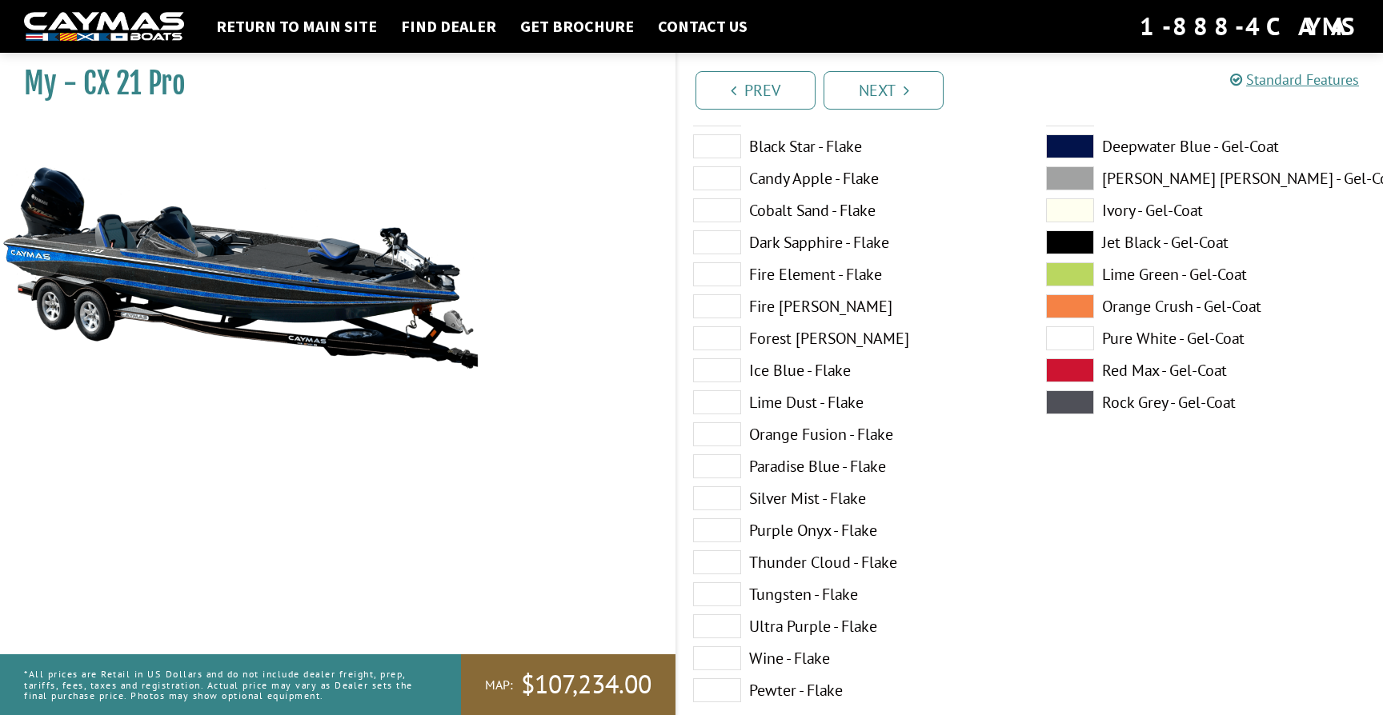
scroll to position [219, 0]
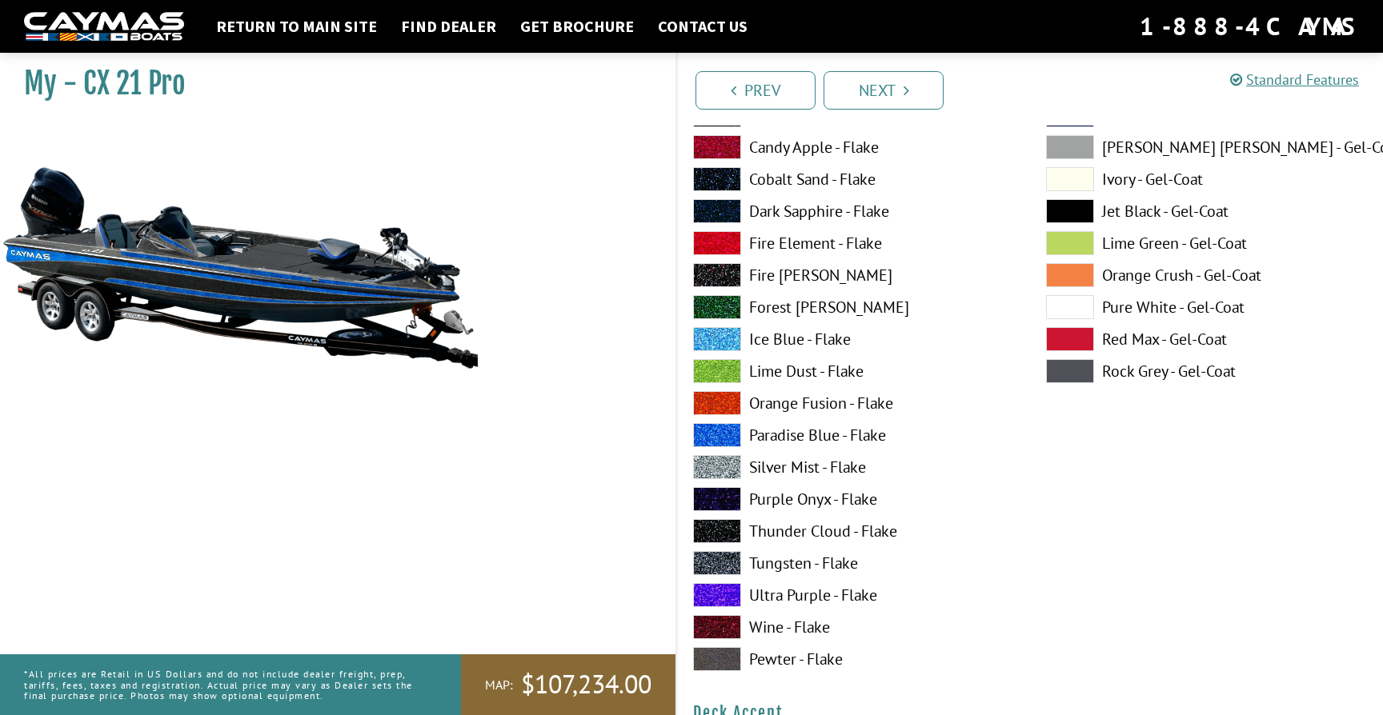
click at [821, 597] on label "Ultra Purple - Flake" at bounding box center [853, 595] width 321 height 24
click at [832, 184] on label "Cobalt Sand - Flake" at bounding box center [853, 179] width 321 height 24
click at [810, 206] on label "Dark Sapphire - Flake" at bounding box center [853, 211] width 321 height 24
click at [820, 178] on label "Cobalt Sand - Flake" at bounding box center [853, 179] width 321 height 24
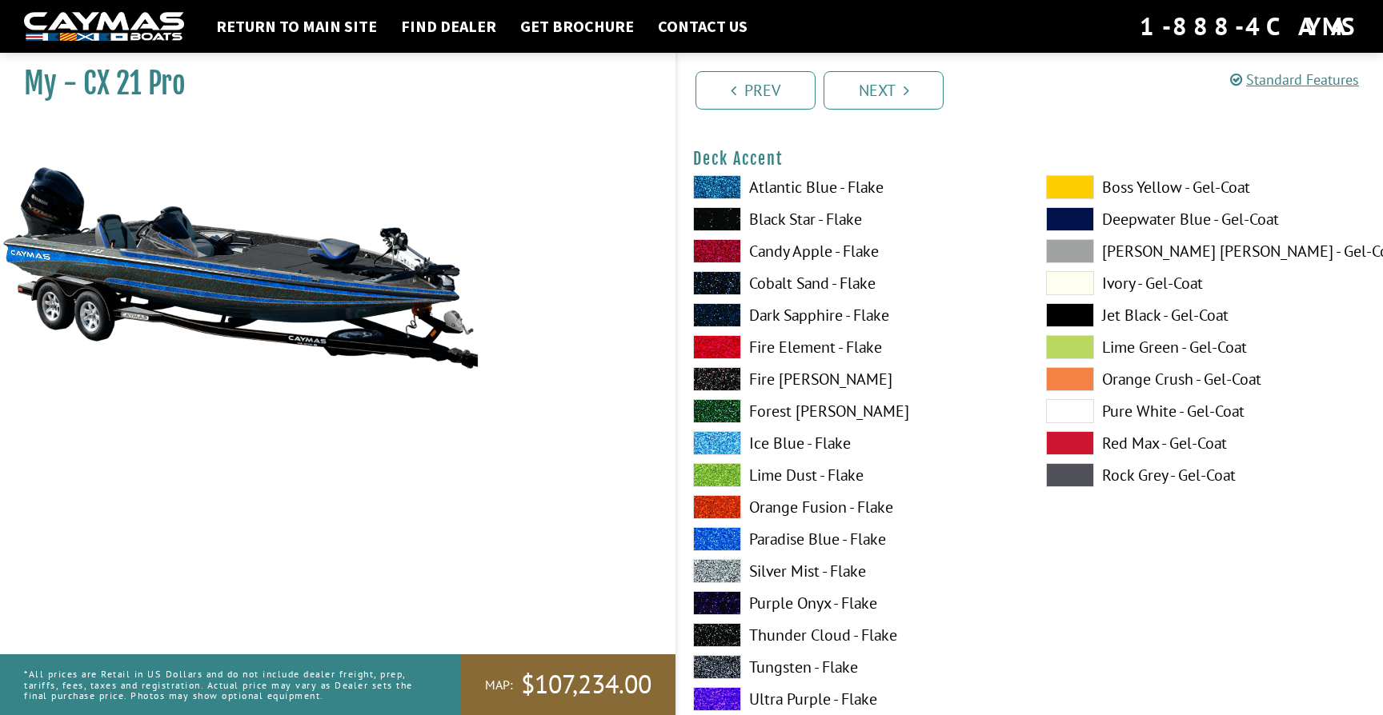
scroll to position [767, 0]
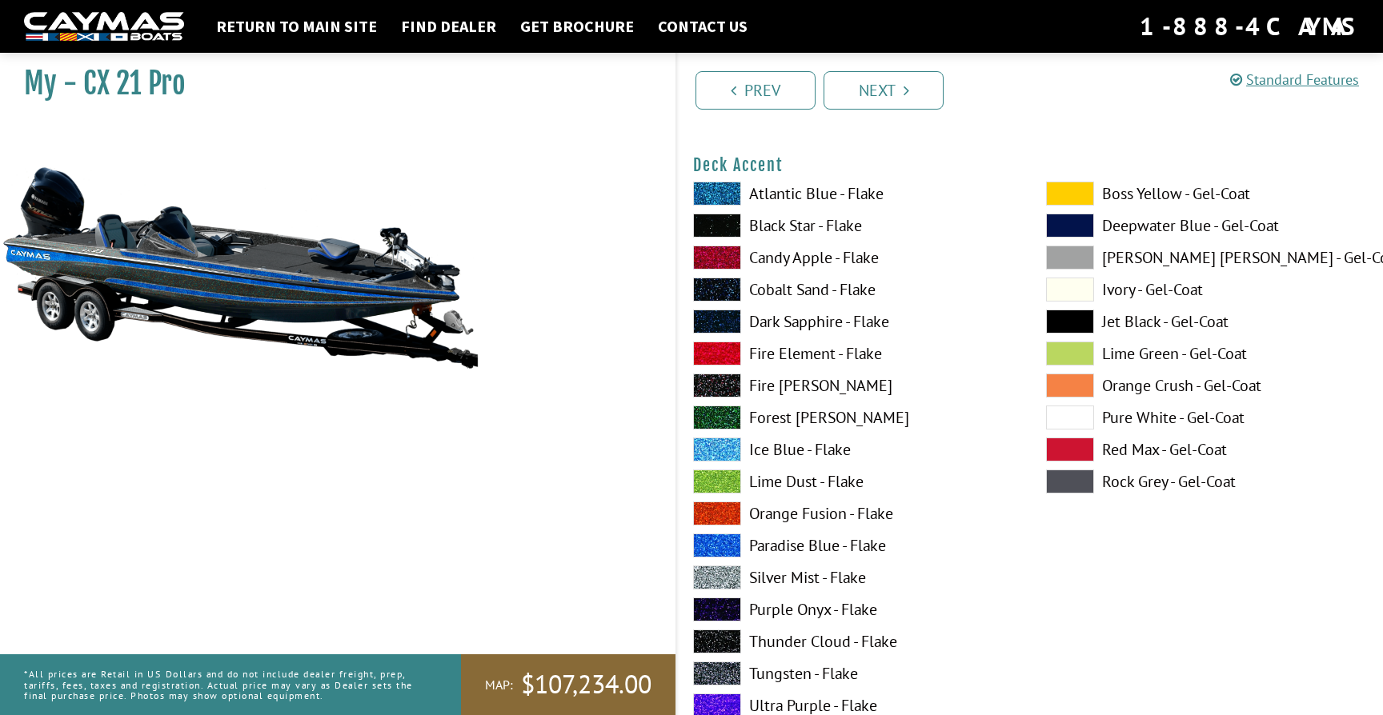
click at [776, 703] on label "Ultra Purple - Flake" at bounding box center [853, 706] width 321 height 24
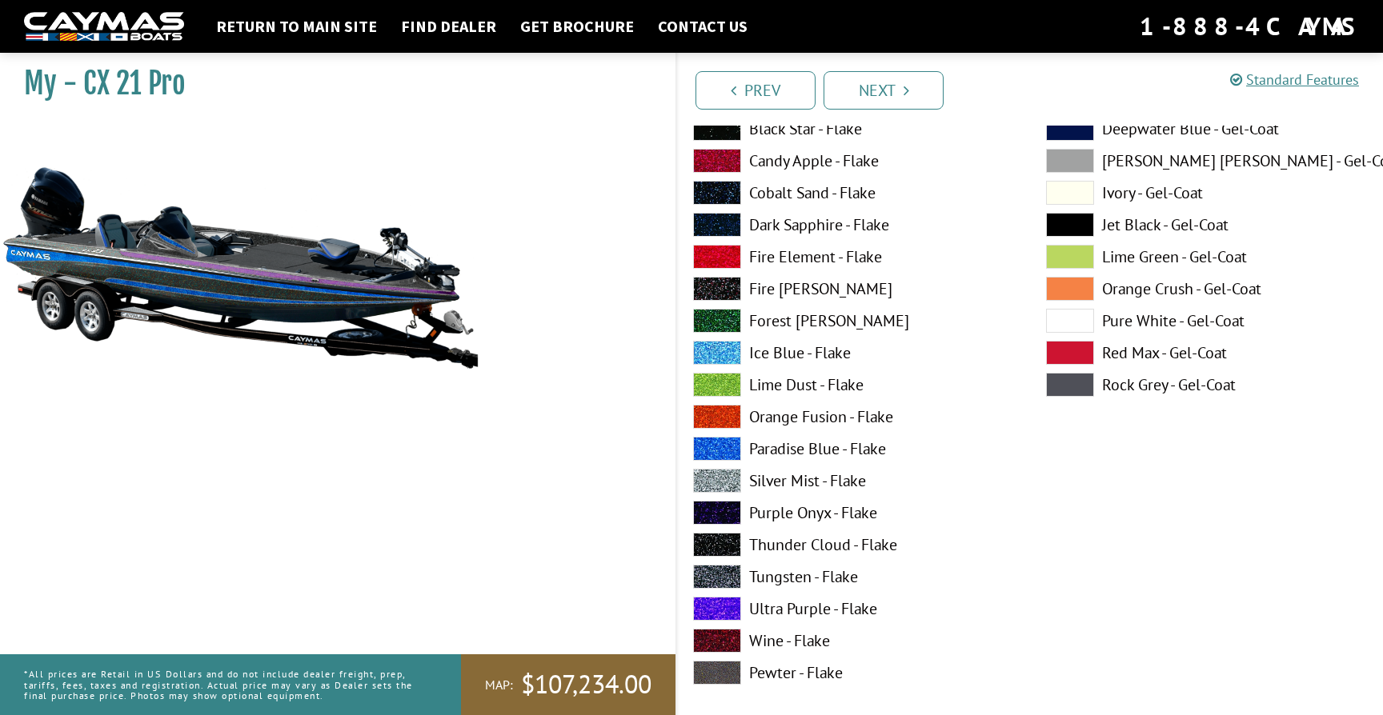
scroll to position [1531, 0]
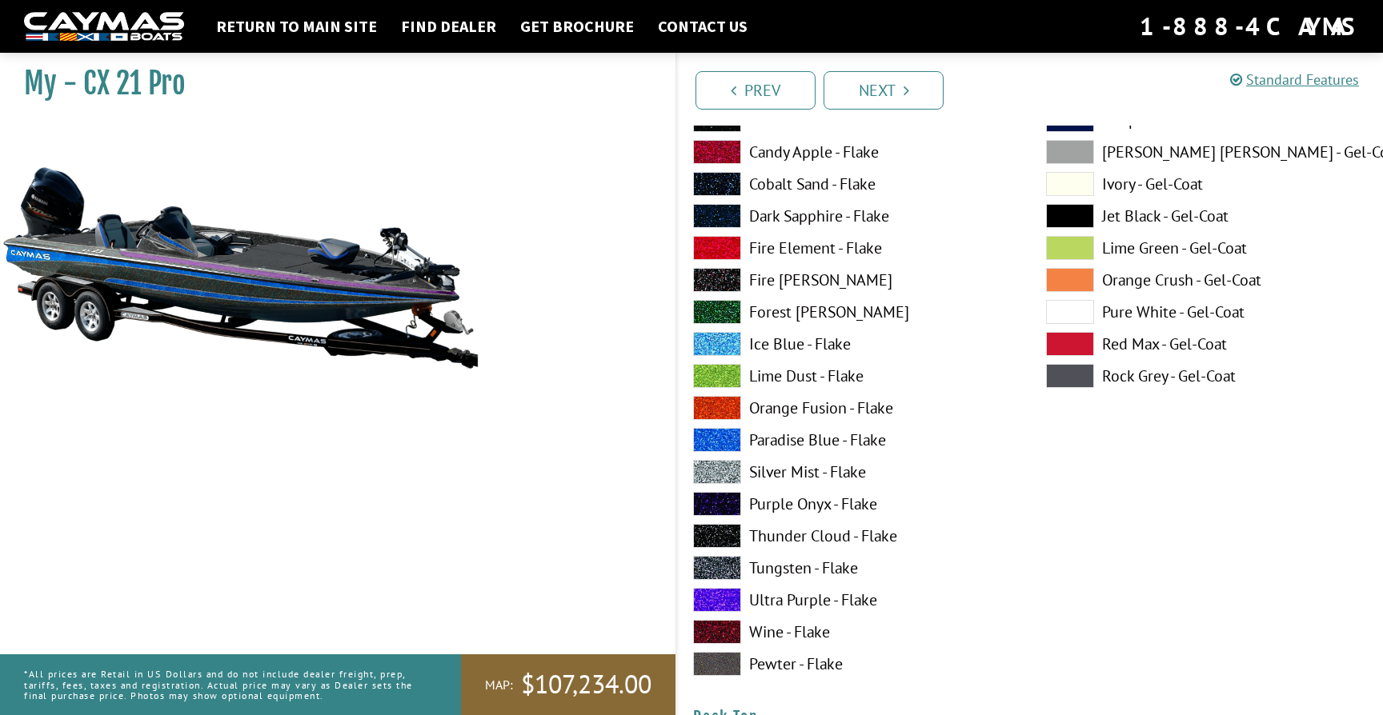
click at [787, 596] on label "Ultra Purple - Flake" at bounding box center [853, 600] width 321 height 24
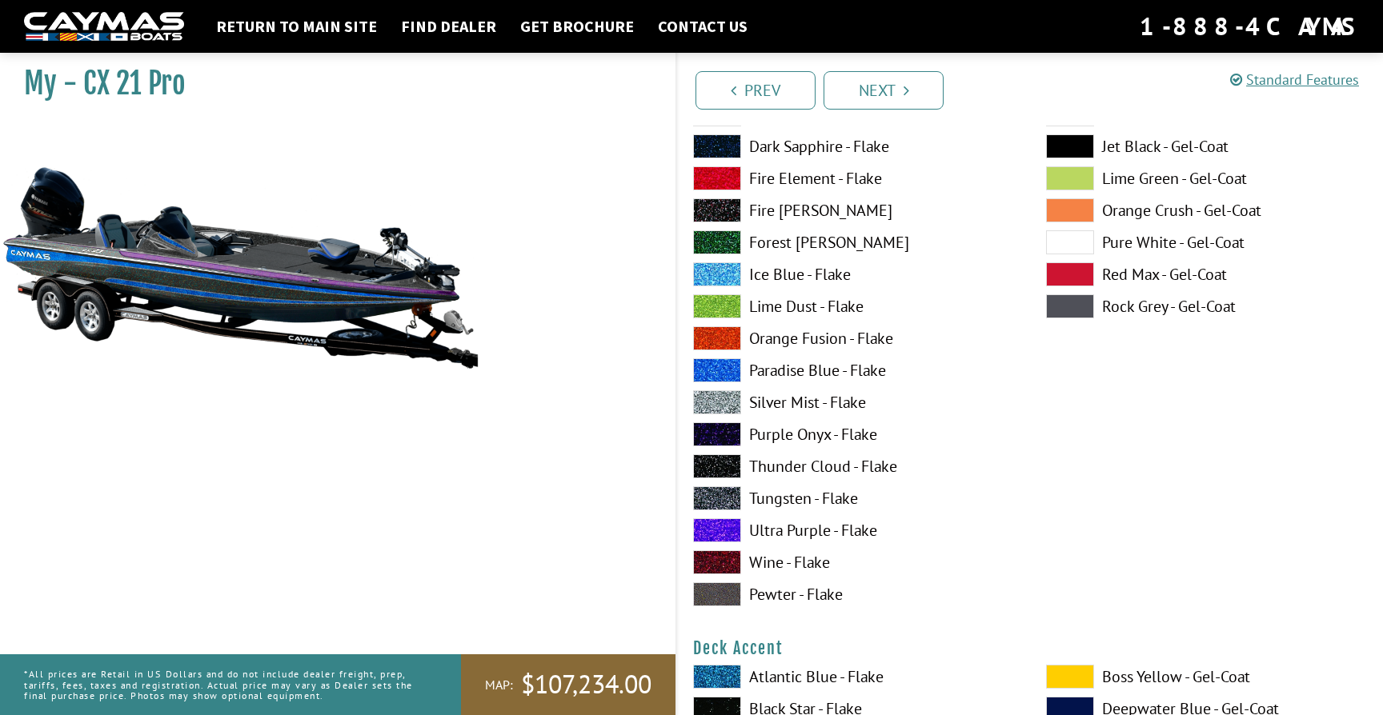
scroll to position [0, 0]
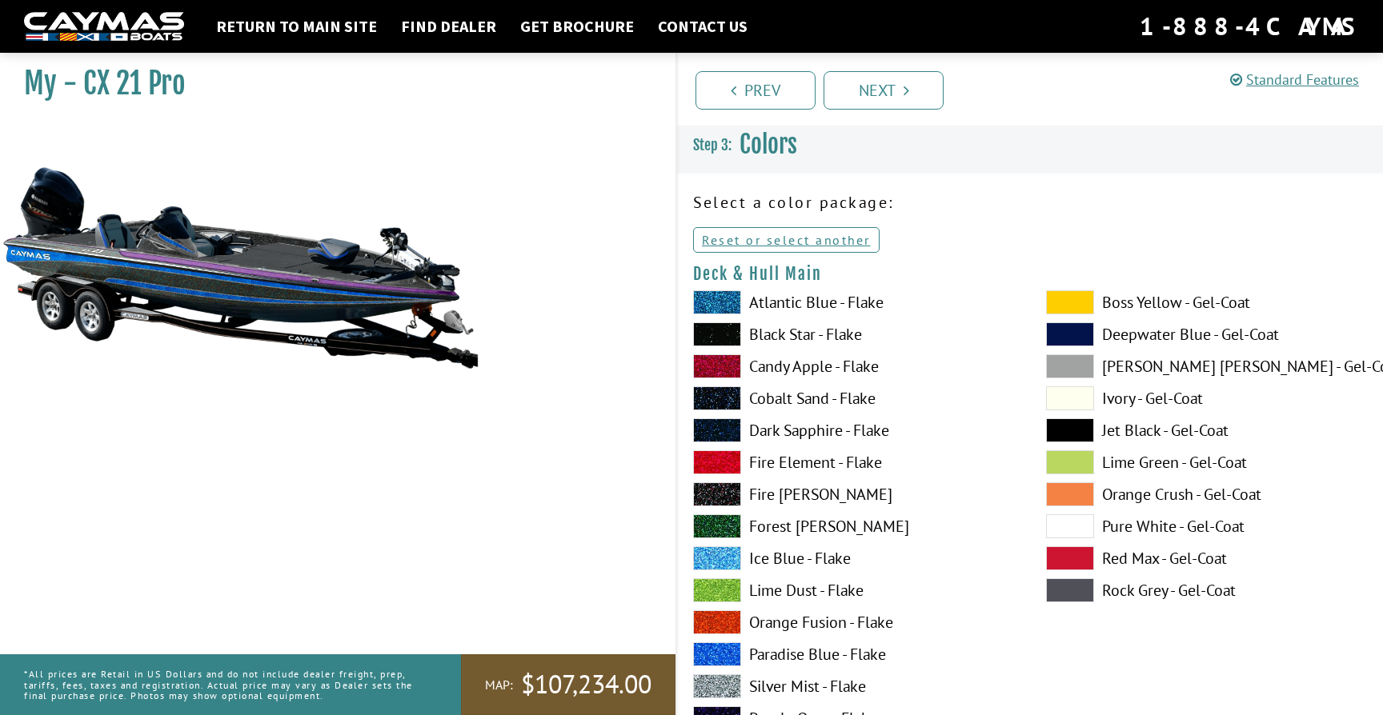
click at [486, 684] on span "MAP:" at bounding box center [499, 685] width 28 height 17
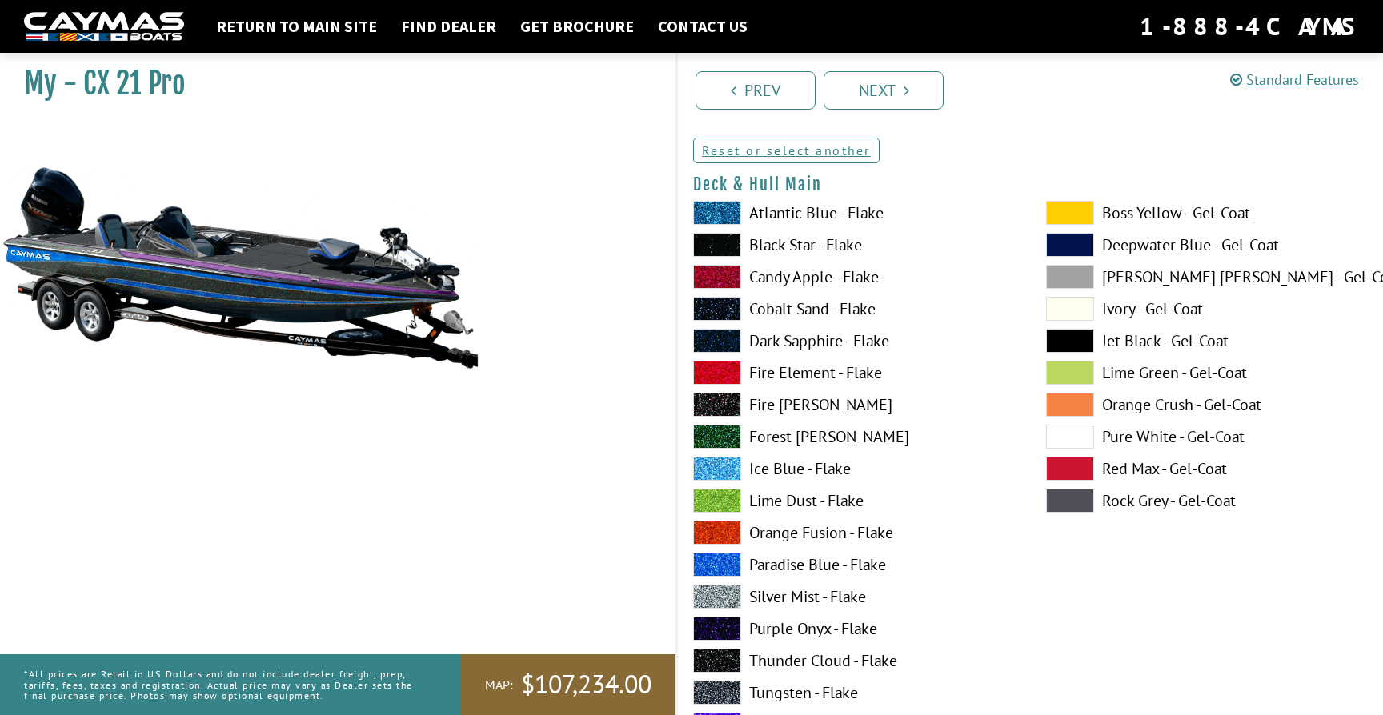
scroll to position [98, 0]
